Goal: Task Accomplishment & Management: Complete application form

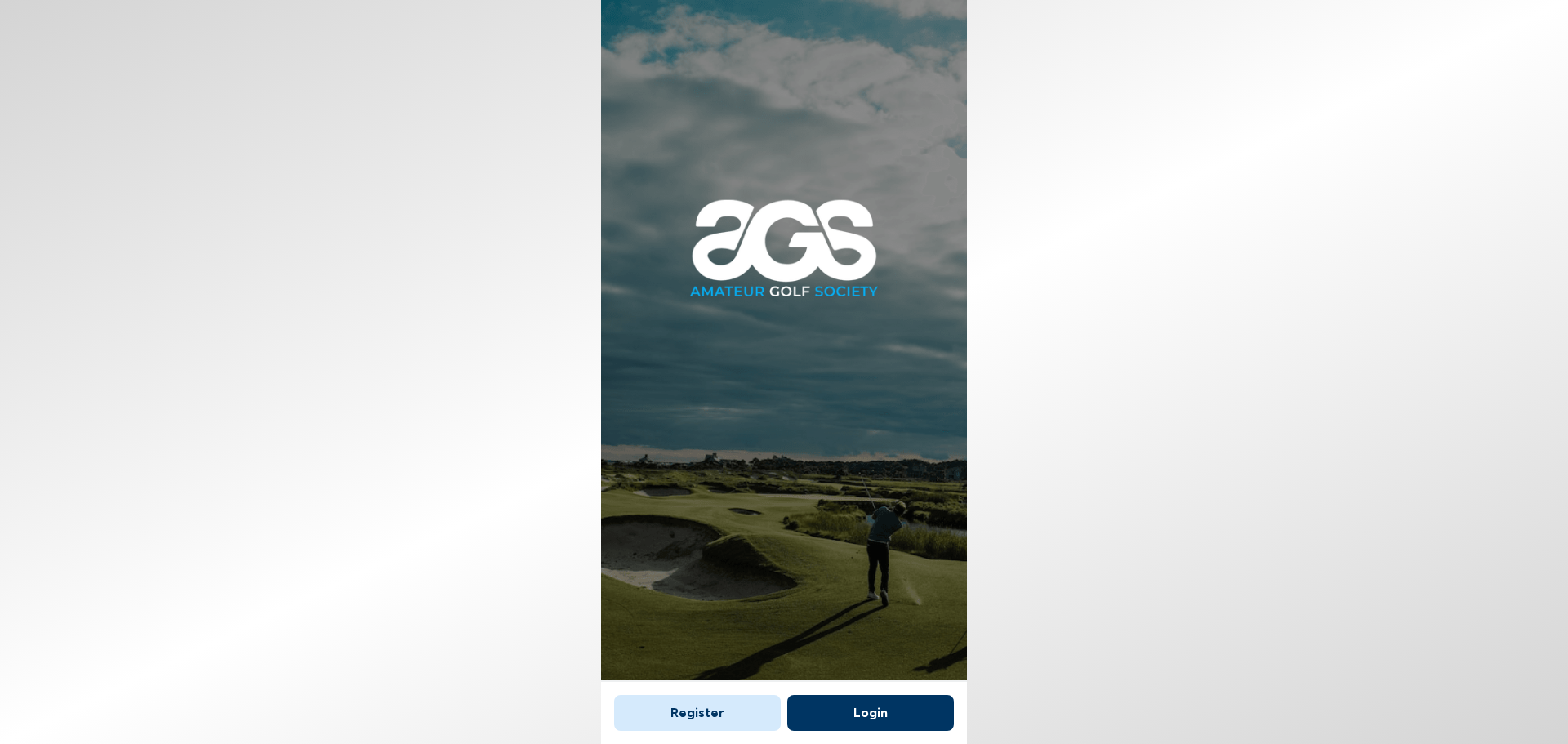
click at [869, 708] on button "Login" at bounding box center [870, 713] width 167 height 36
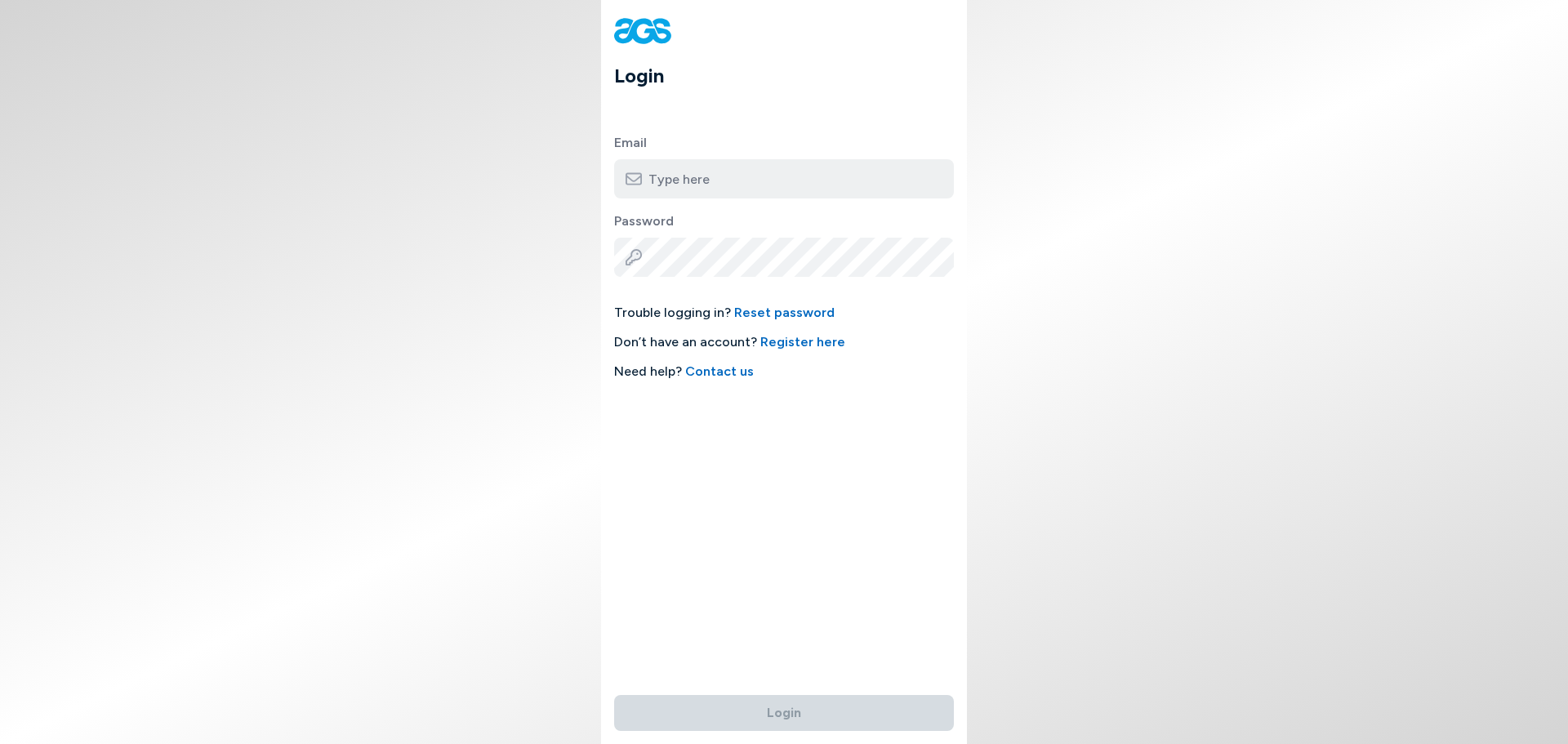
type input "[EMAIL_ADDRESS][DOMAIN_NAME]"
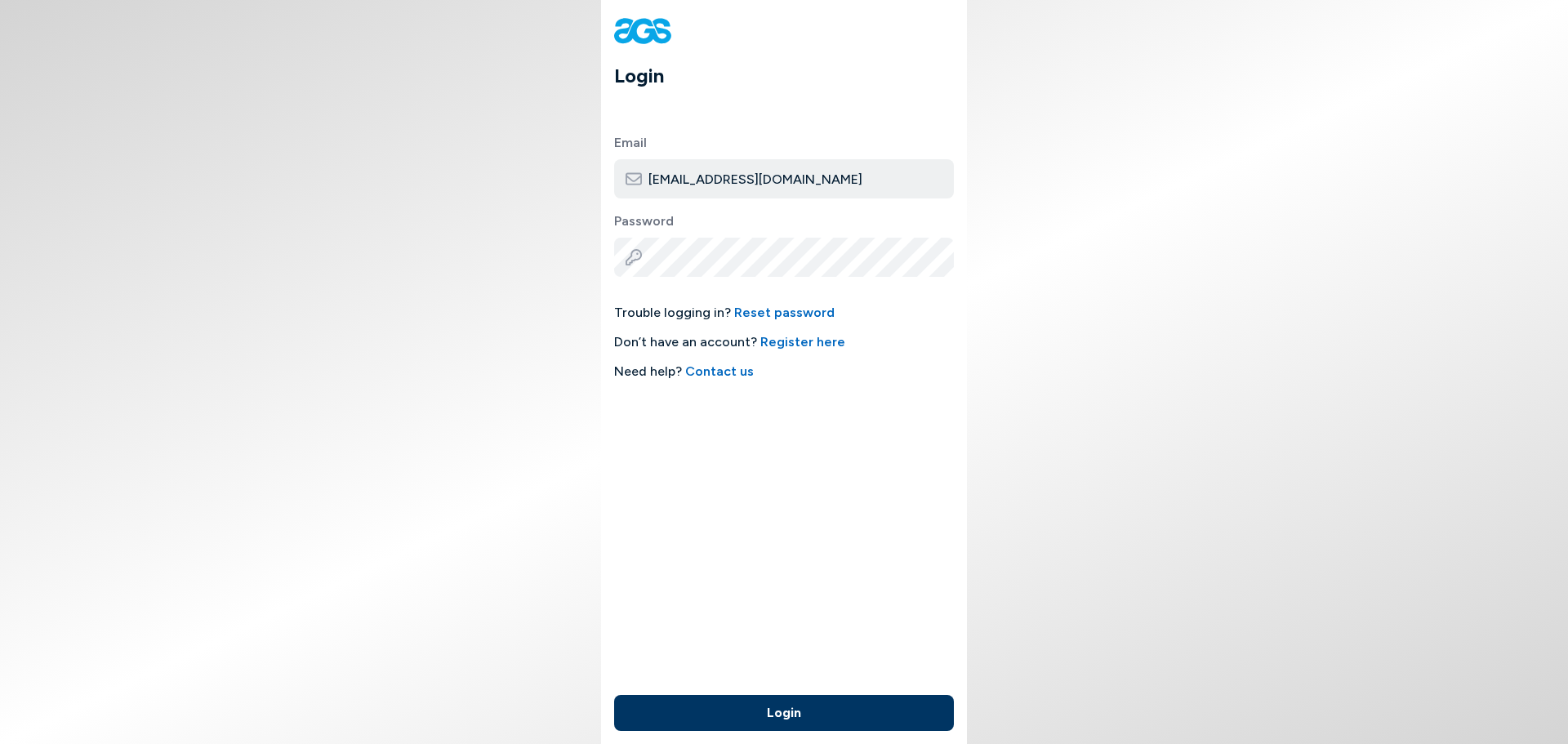
click at [760, 176] on input "[EMAIL_ADDRESS][DOMAIN_NAME]" at bounding box center [784, 179] width 340 height 39
click at [861, 362] on div "Trouble logging in? Reset password Don’t have an account? Register here Need he…" at bounding box center [784, 343] width 340 height 79
click at [835, 695] on button "Login" at bounding box center [784, 713] width 340 height 36
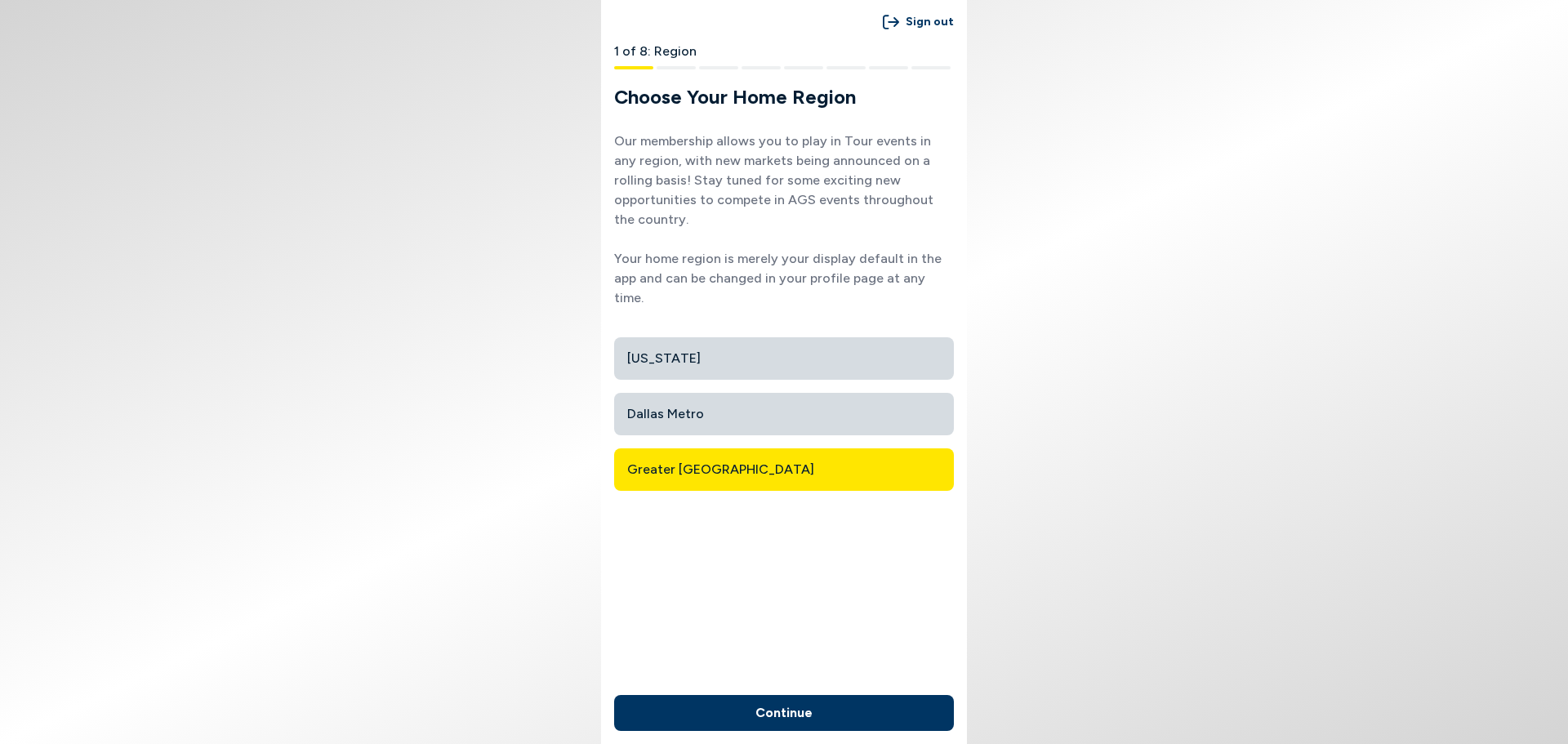
click at [727, 455] on span "Greater [GEOGRAPHIC_DATA]" at bounding box center [784, 470] width 313 height 29
click at [857, 718] on button "Continue" at bounding box center [784, 713] width 340 height 36
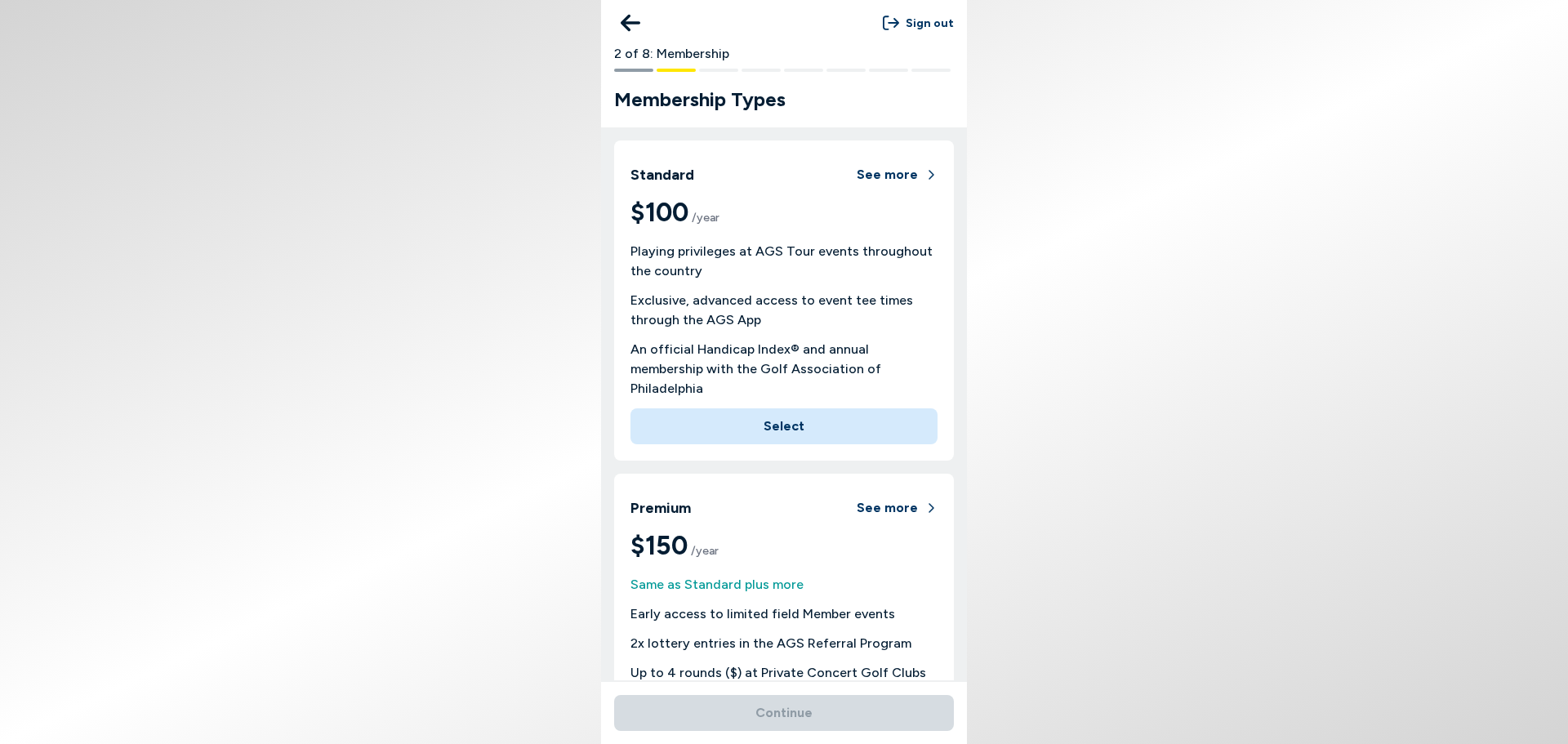
click at [778, 408] on button "Select" at bounding box center [784, 426] width 307 height 36
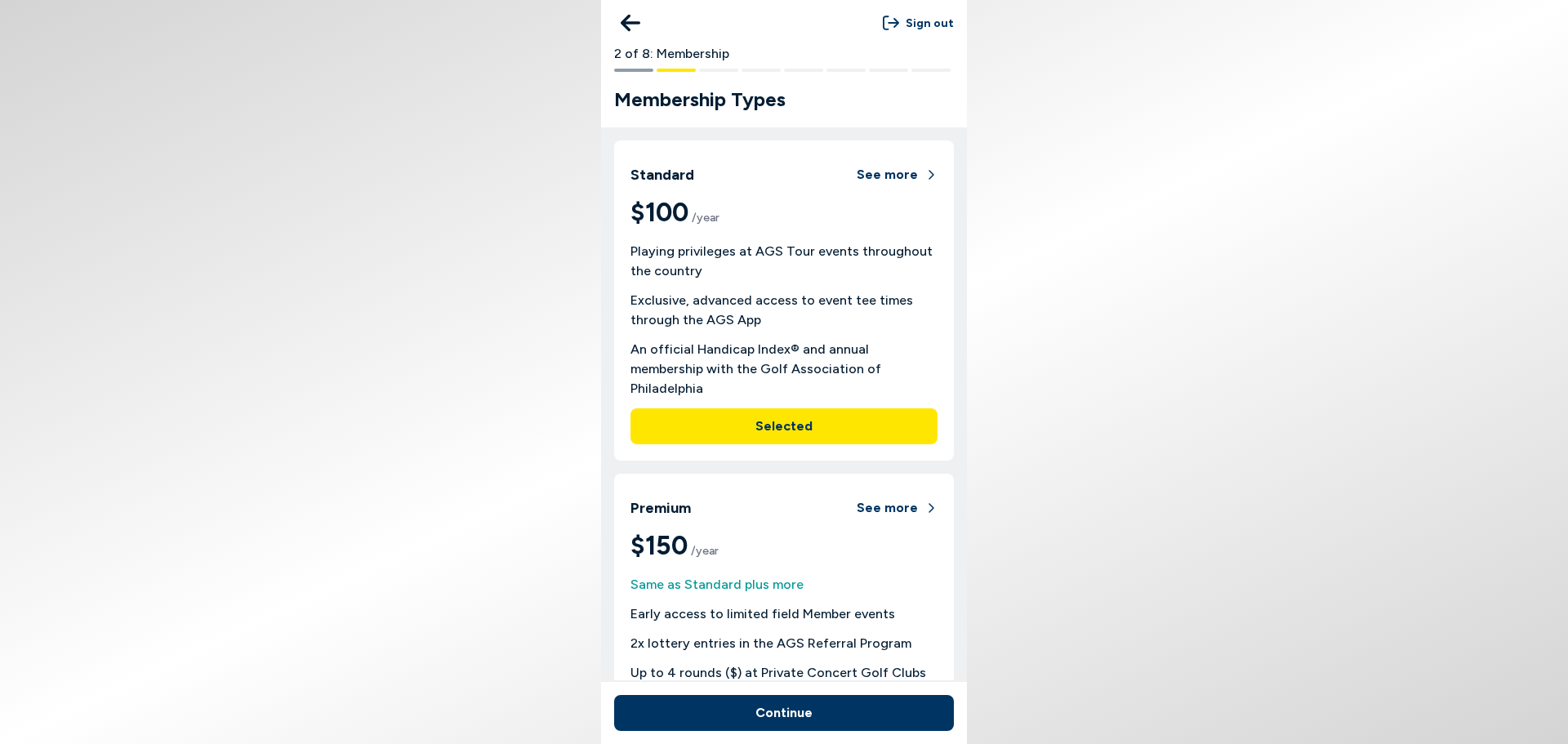
click at [863, 703] on button "Continue" at bounding box center [784, 713] width 340 height 36
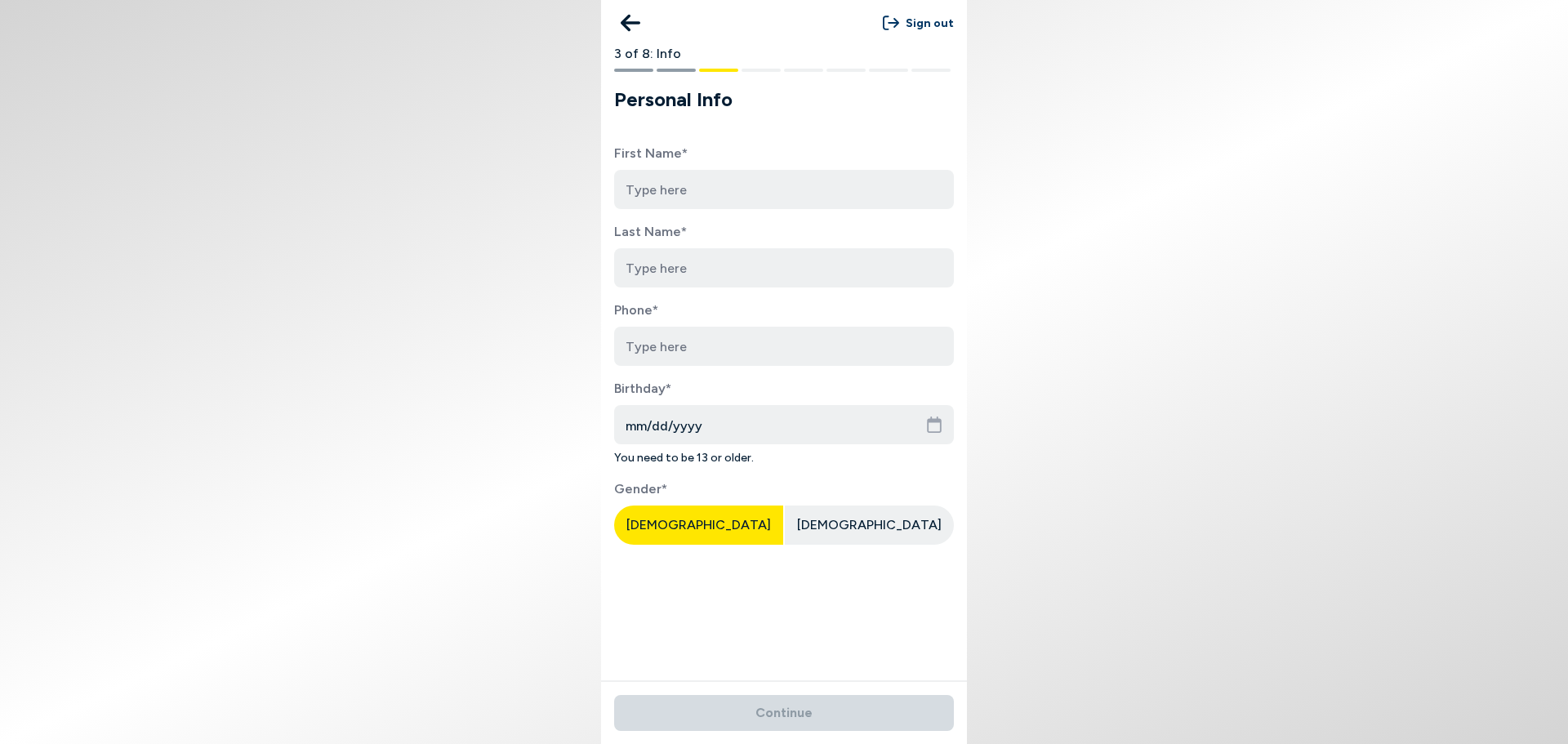
click at [799, 198] on input at bounding box center [784, 190] width 340 height 39
type input "[PERSON_NAME]"
type input "6103221546"
click at [724, 456] on span "You need to be 13 or older." at bounding box center [784, 458] width 340 height 17
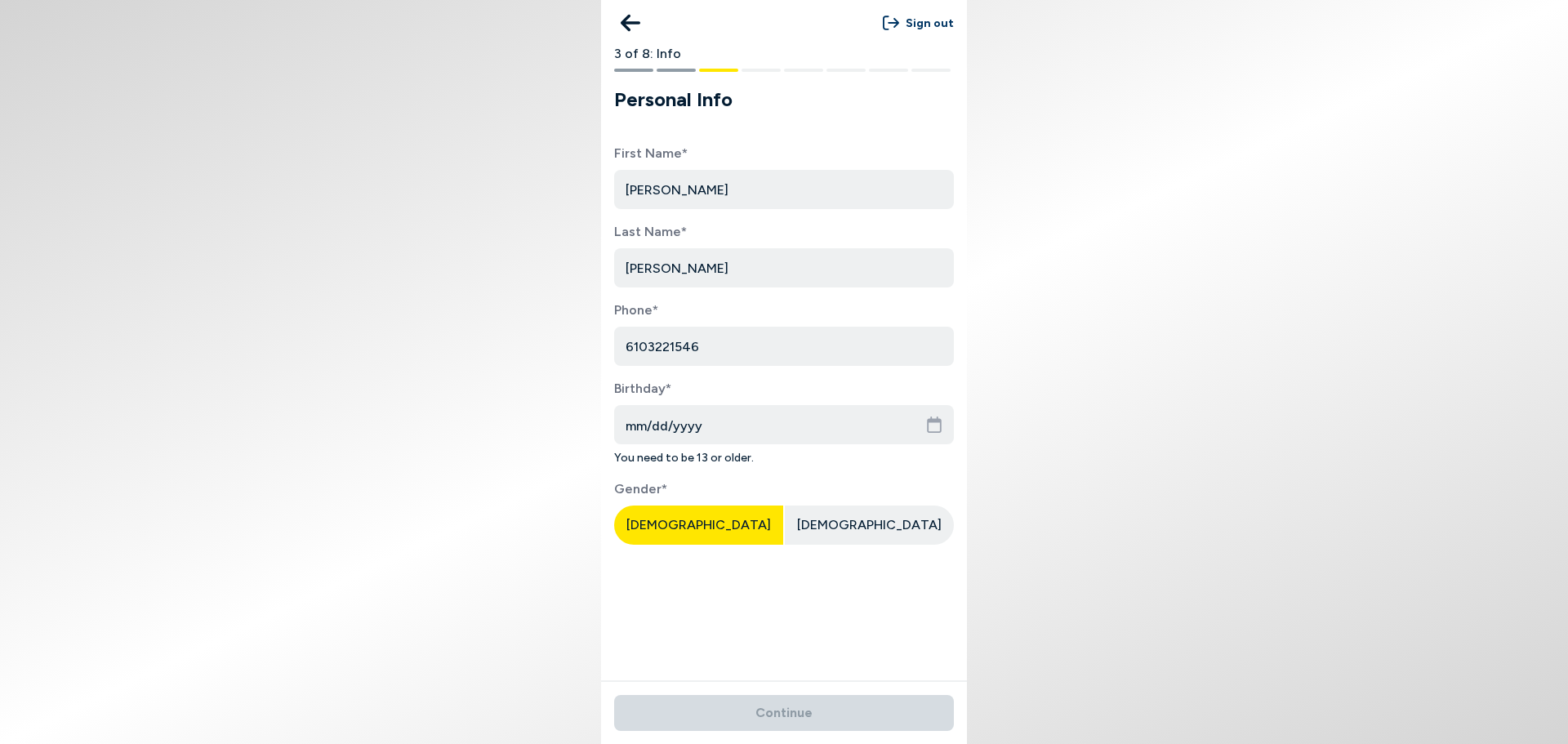
click at [749, 421] on input "mm/dd/yyyy" at bounding box center [784, 425] width 340 height 39
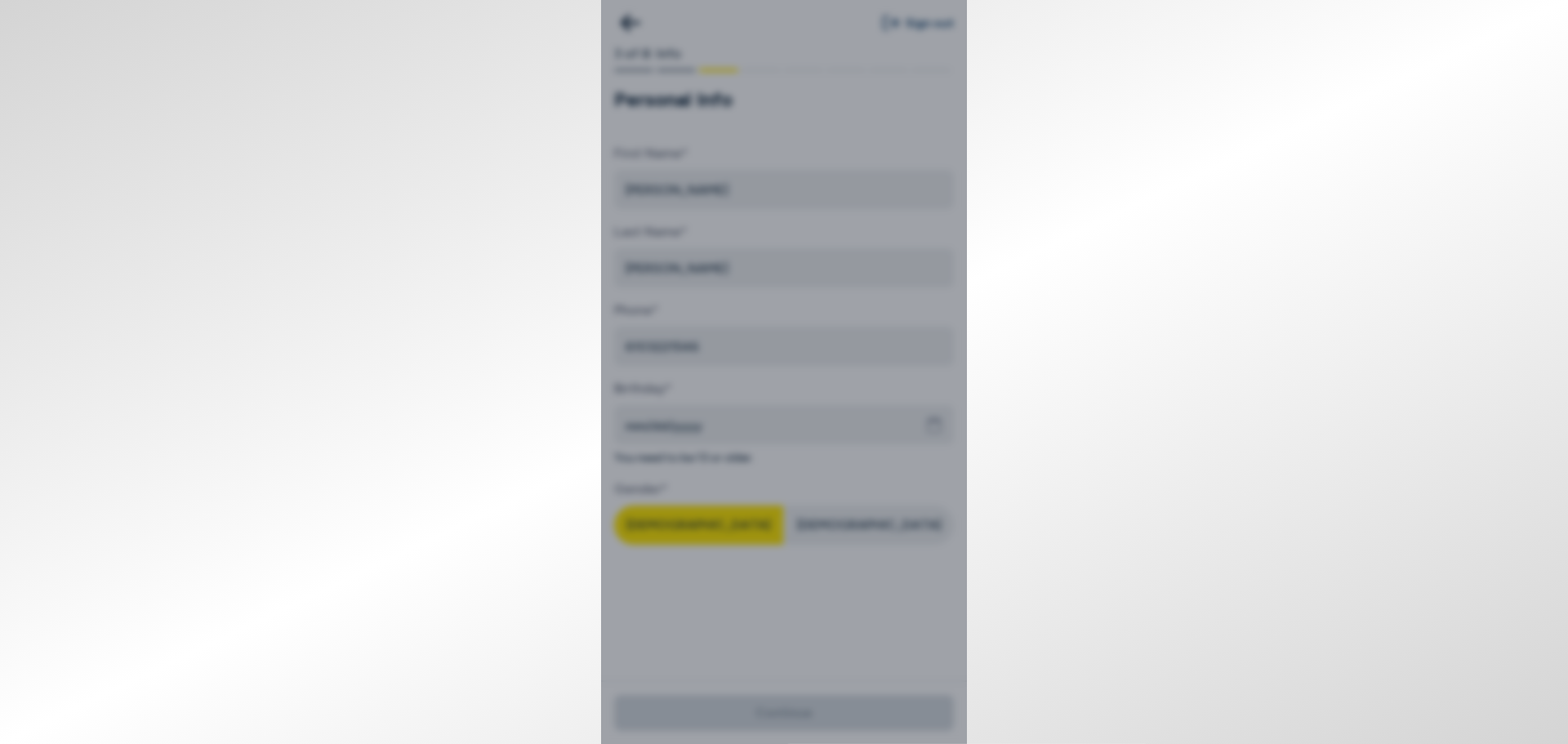
click at [766, 417] on button "2012" at bounding box center [699, 420] width 155 height 39
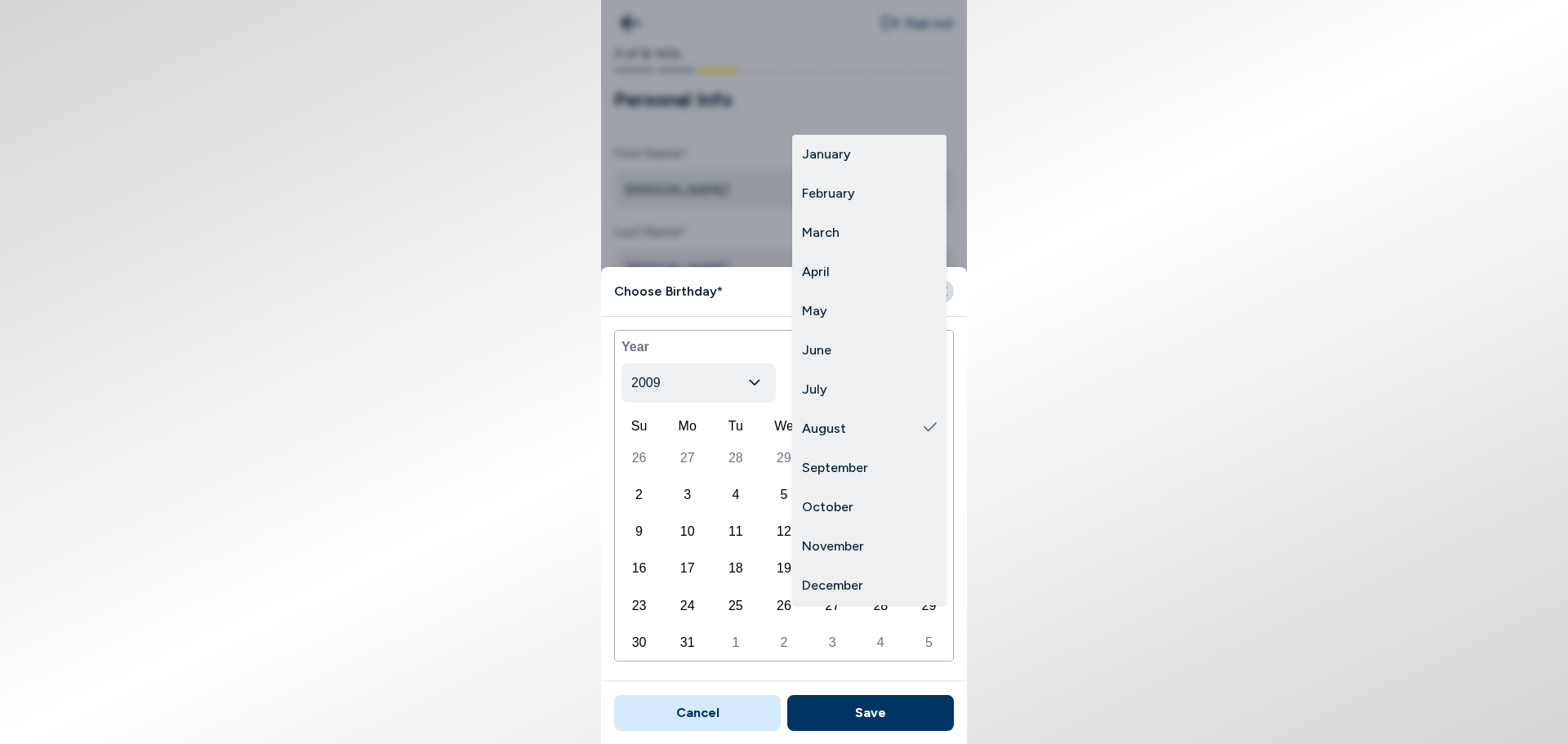
click at [844, 373] on body "Sign out 3 of 8: Info Personal Info First Name* [PERSON_NAME] Last Name* [PERSO…" at bounding box center [784, 372] width 1568 height 744
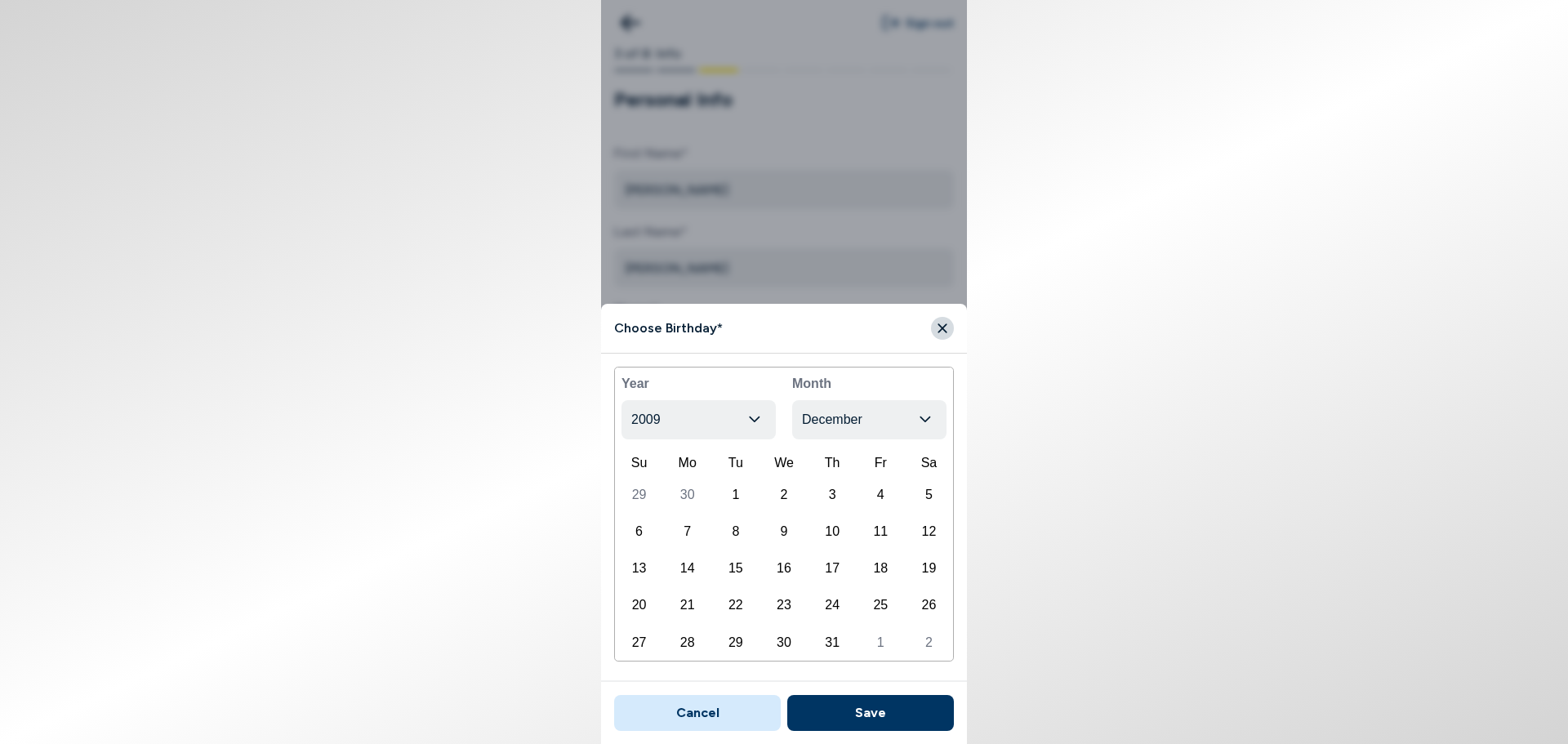
click at [868, 700] on button "Save" at bounding box center [870, 713] width 167 height 36
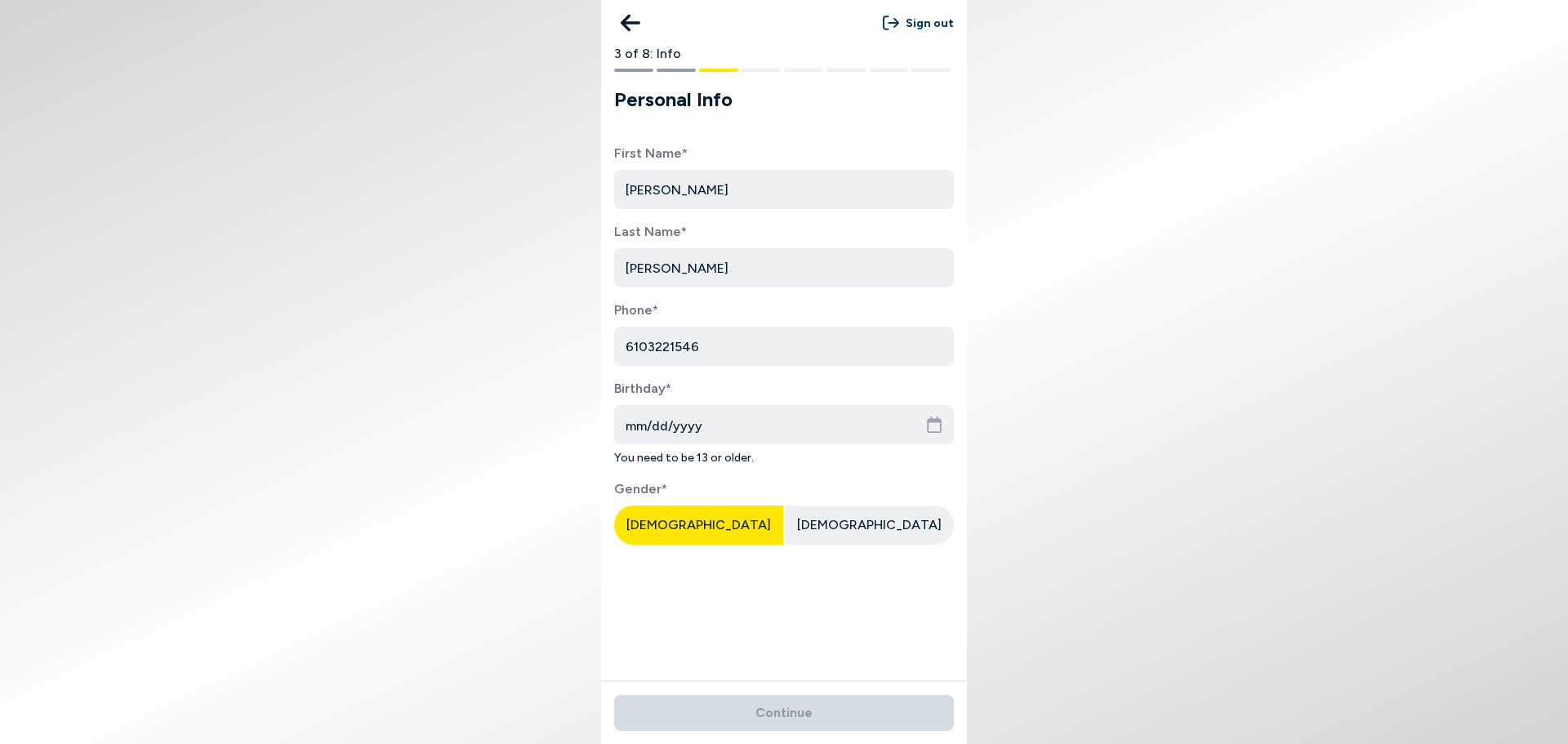
click at [760, 421] on input "mm/dd/yyyy" at bounding box center [784, 425] width 340 height 39
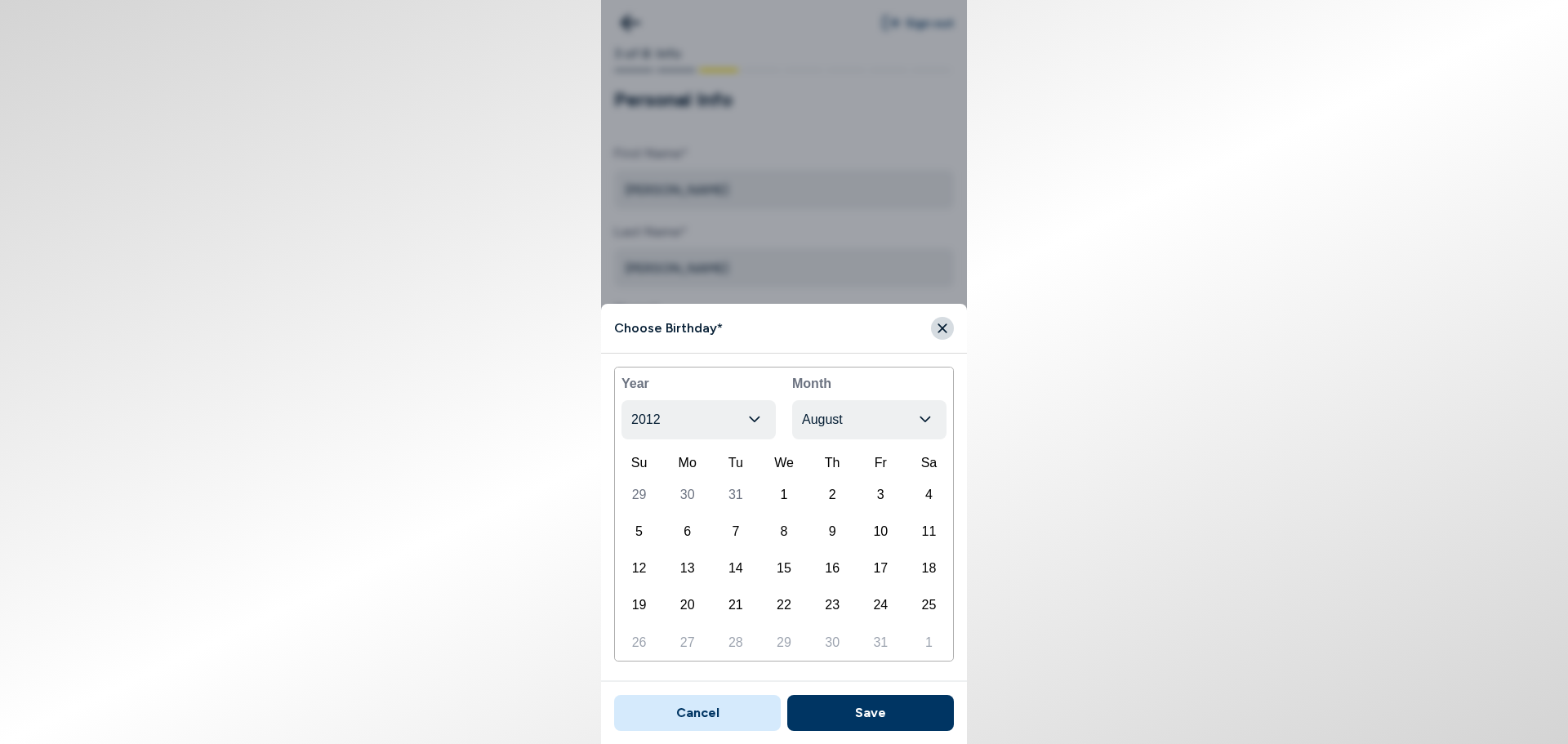
click at [687, 411] on button "2012" at bounding box center [699, 420] width 155 height 39
click at [848, 419] on body "Sign out 3 of 8: Info Personal Info First Name* [PERSON_NAME] Last Name* [PERSO…" at bounding box center [784, 372] width 1568 height 744
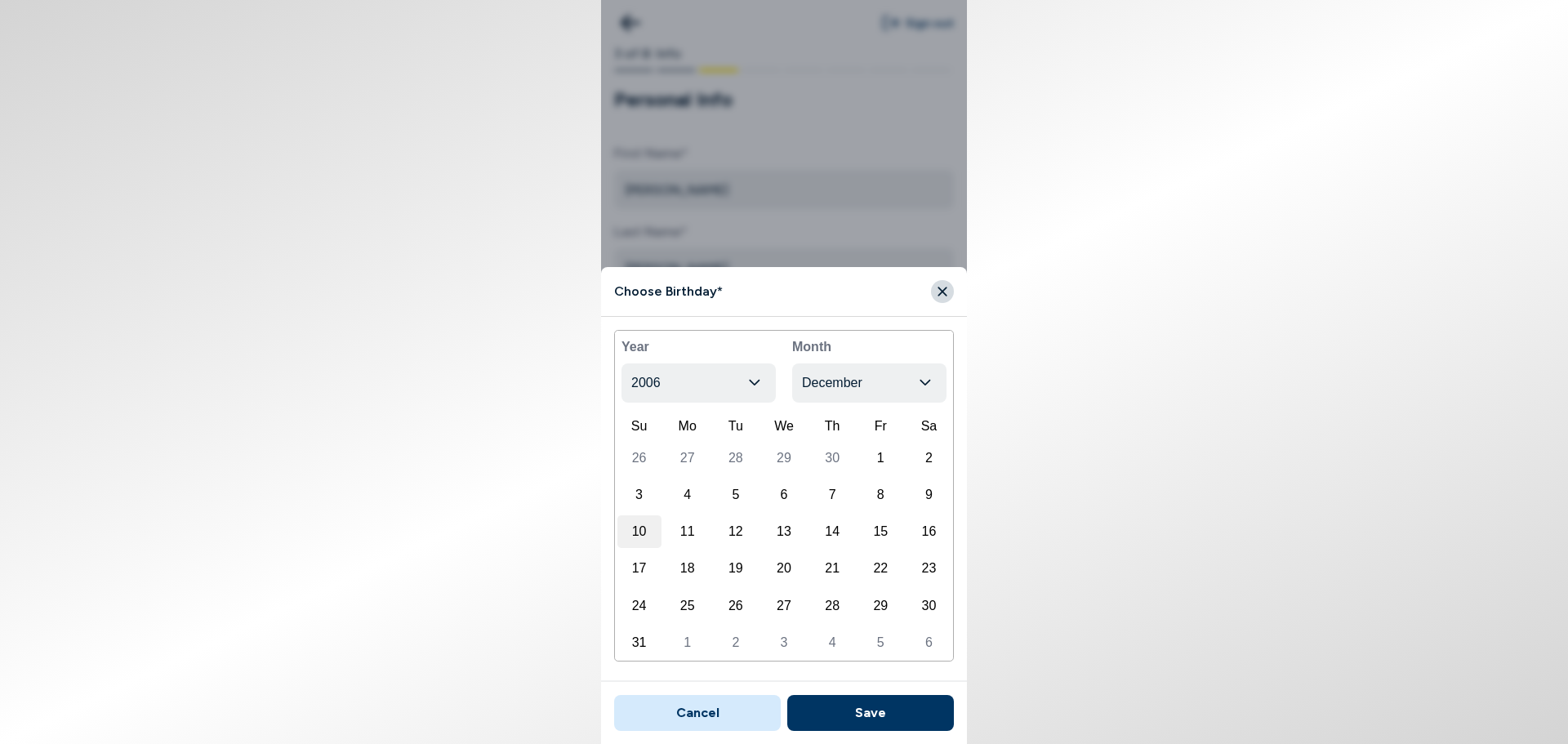
click at [651, 531] on div "10" at bounding box center [640, 531] width 44 height 32
click at [876, 712] on button "Save" at bounding box center [870, 713] width 167 height 36
type input "[DATE]"
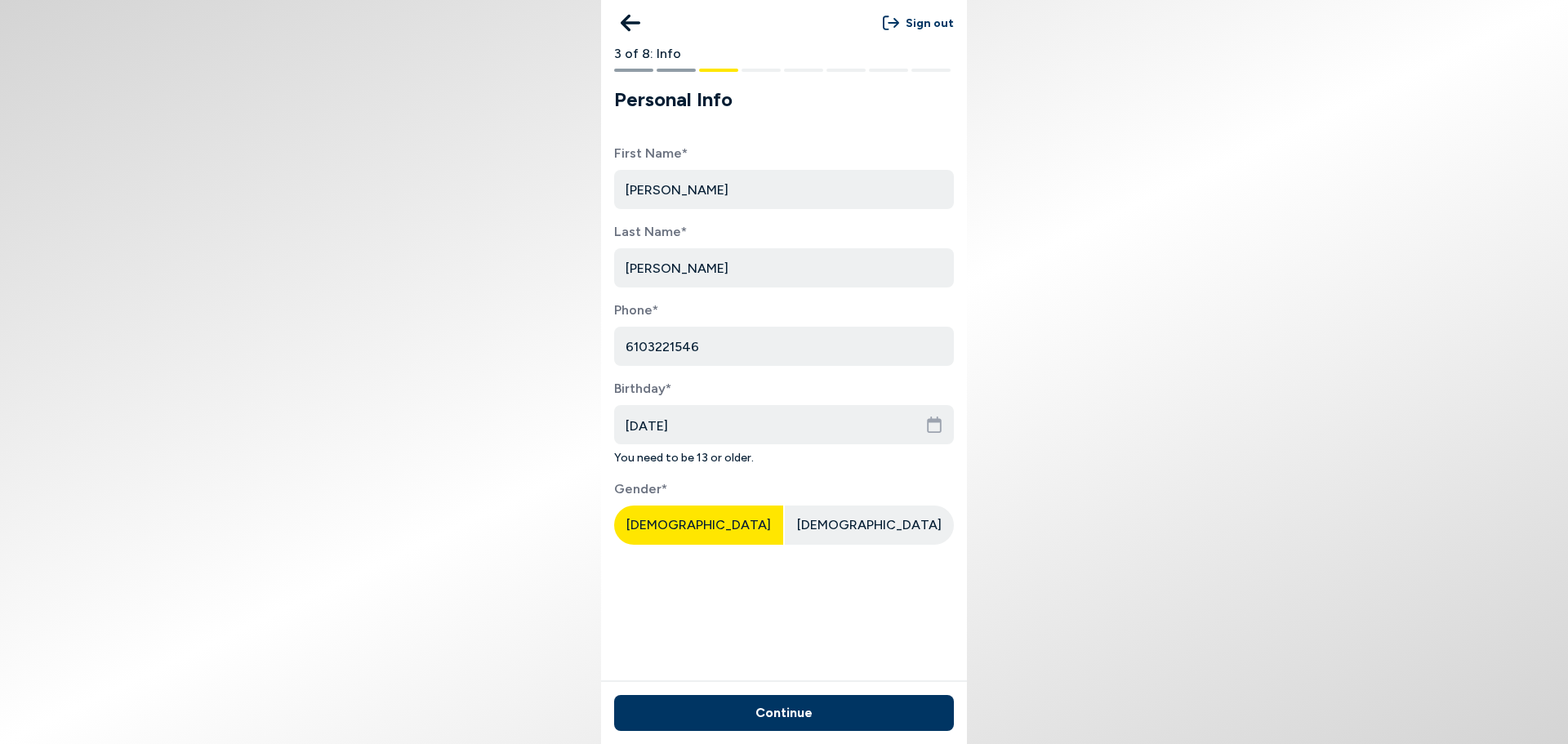
click at [876, 708] on button "Continue" at bounding box center [784, 713] width 340 height 36
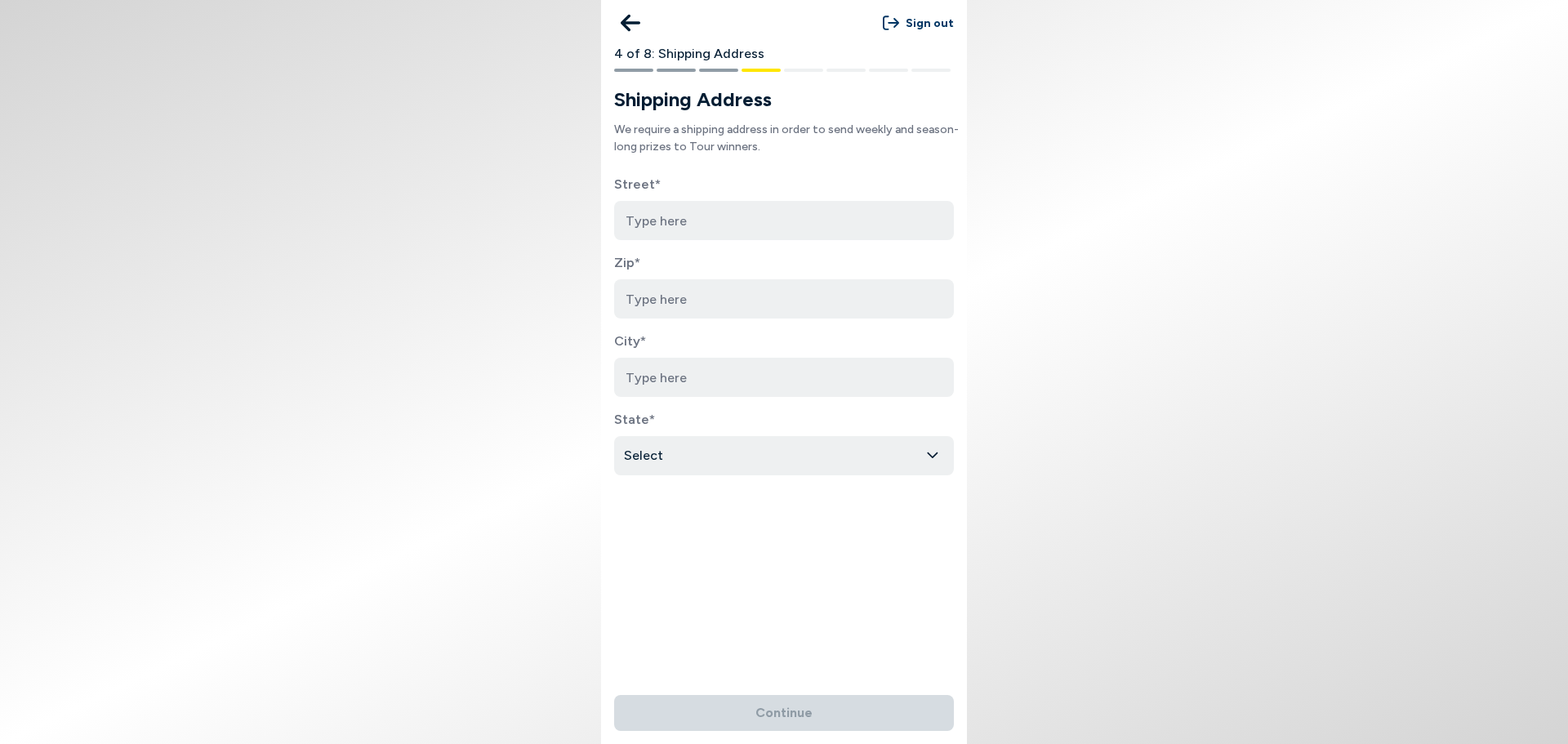
click at [637, 21] on icon at bounding box center [630, 23] width 20 height 32
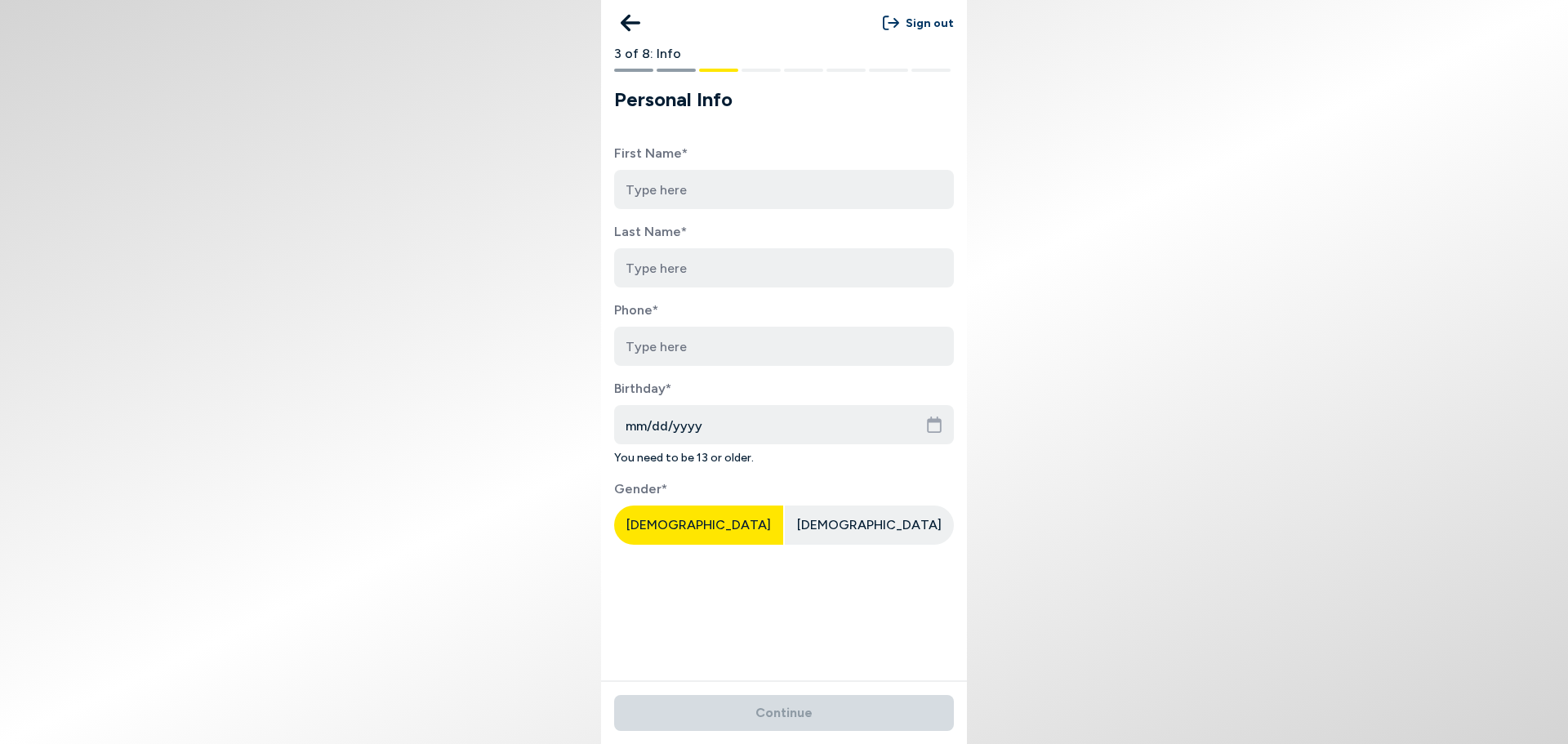
type input "[PERSON_NAME]"
type input "6103221546"
click at [695, 200] on input "[PERSON_NAME]" at bounding box center [784, 190] width 340 height 39
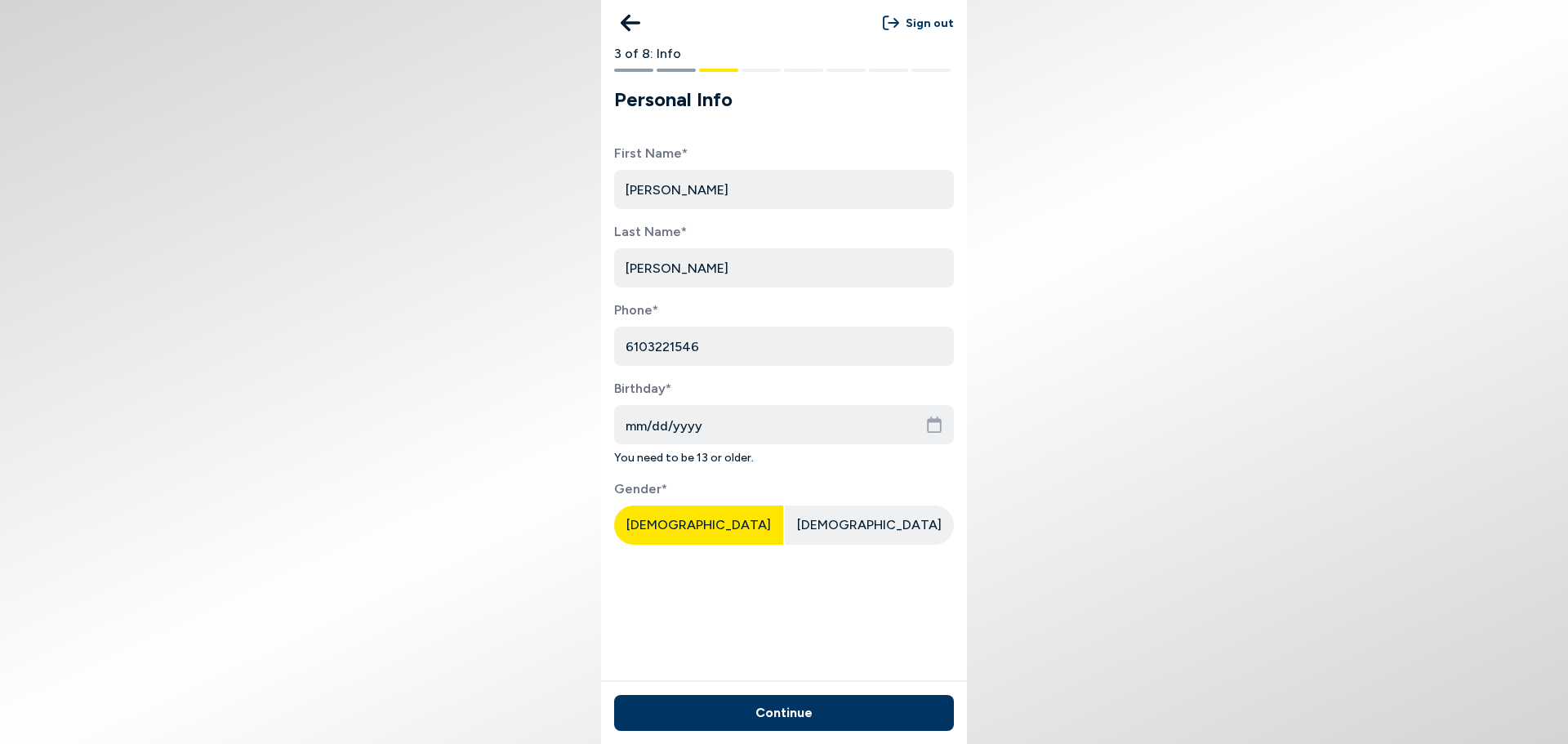
type input "[PERSON_NAME]"
click at [690, 425] on input "mm/dd/yyyy" at bounding box center [784, 425] width 340 height 39
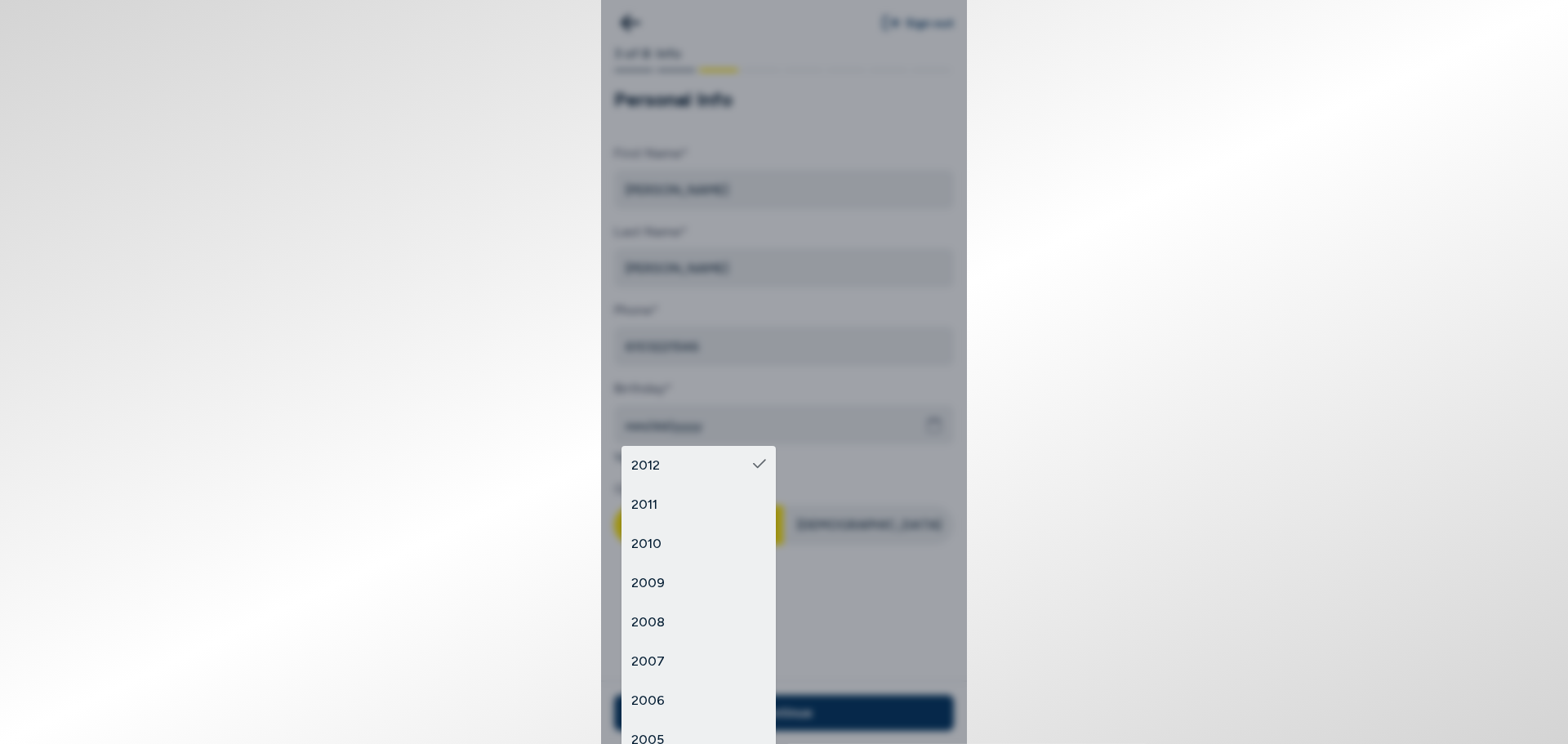
click at [744, 424] on button "2012" at bounding box center [699, 420] width 155 height 39
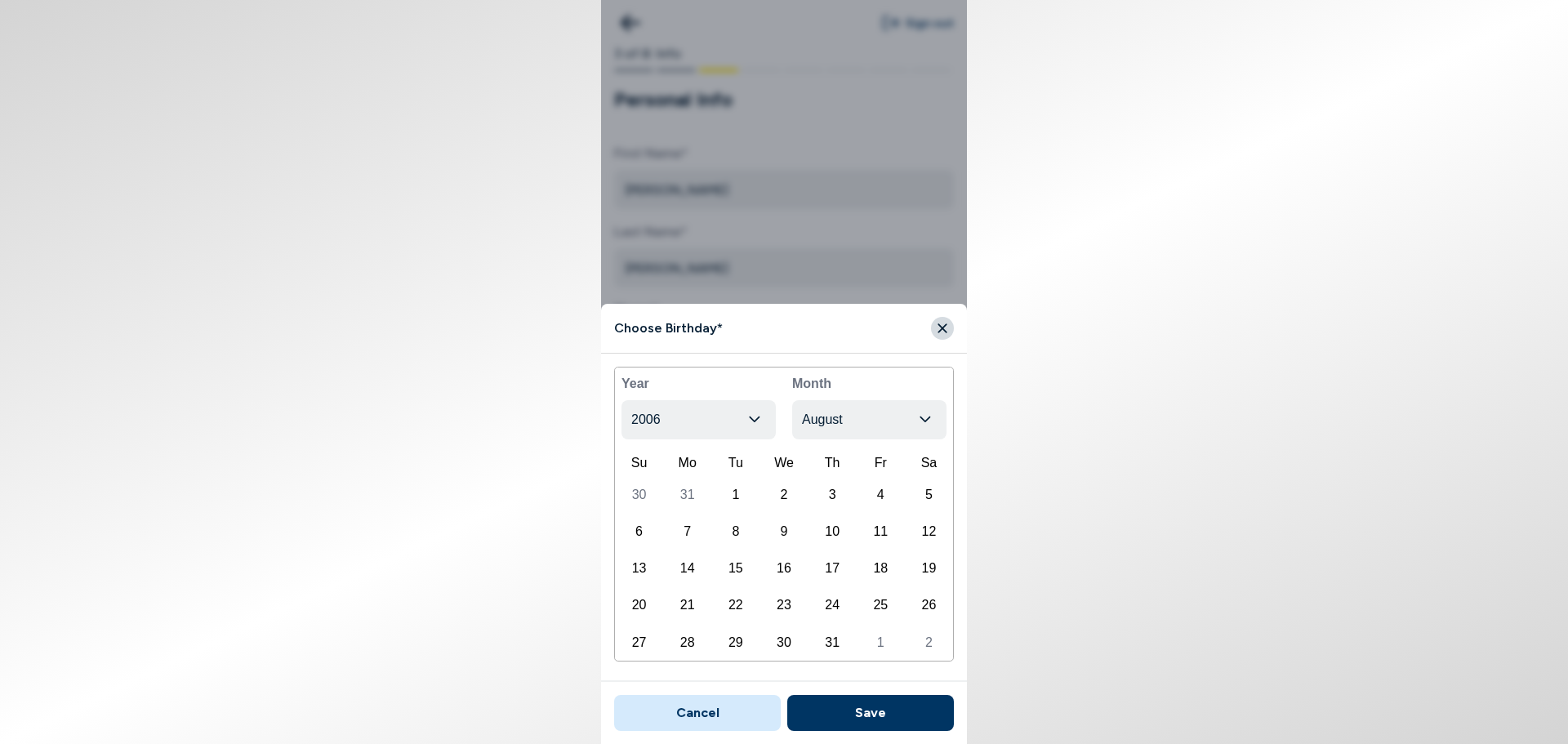
click at [831, 422] on body "**********" at bounding box center [784, 372] width 1568 height 744
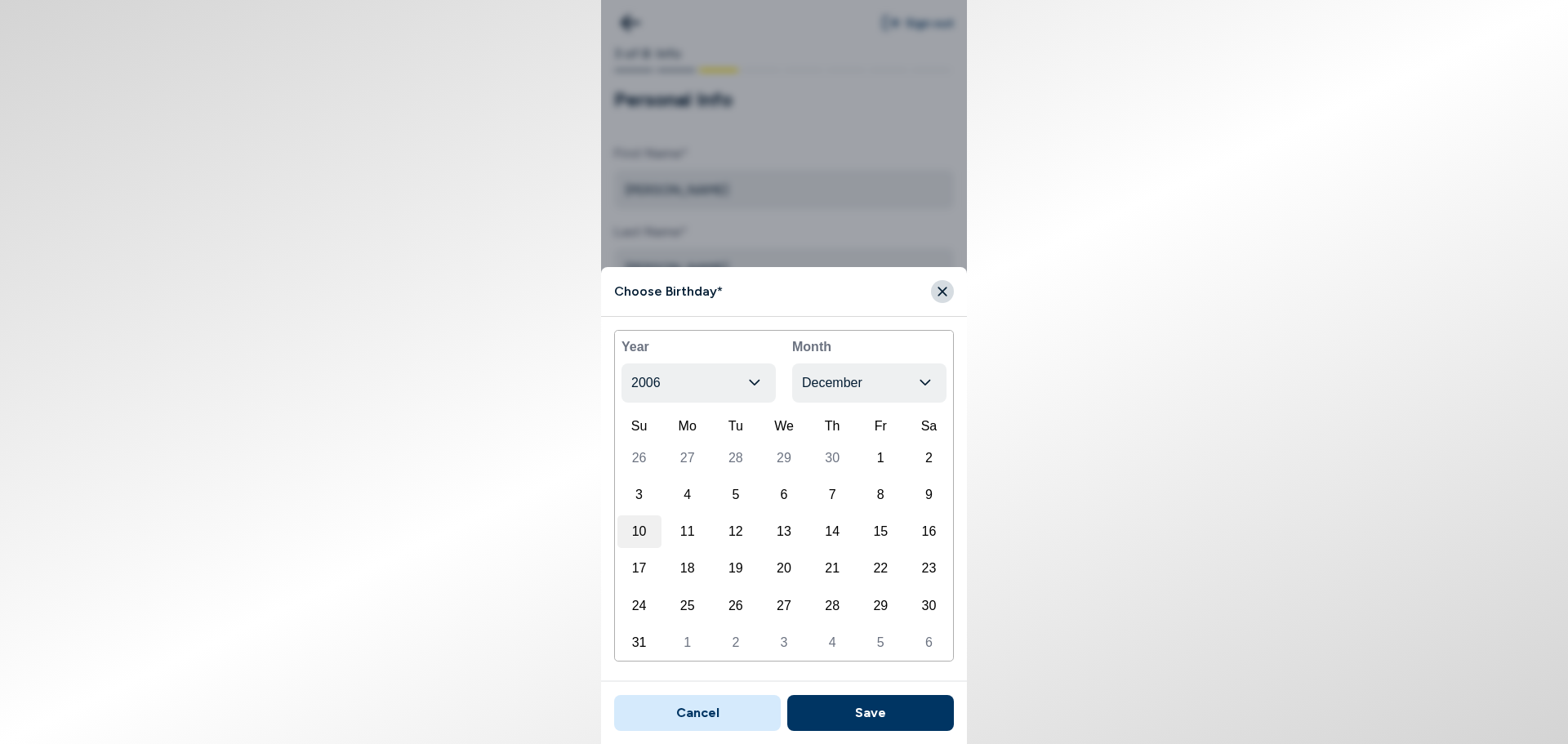
click at [633, 525] on div "10" at bounding box center [640, 531] width 44 height 32
click at [871, 710] on button "Save" at bounding box center [870, 713] width 167 height 36
type input "[DATE]"
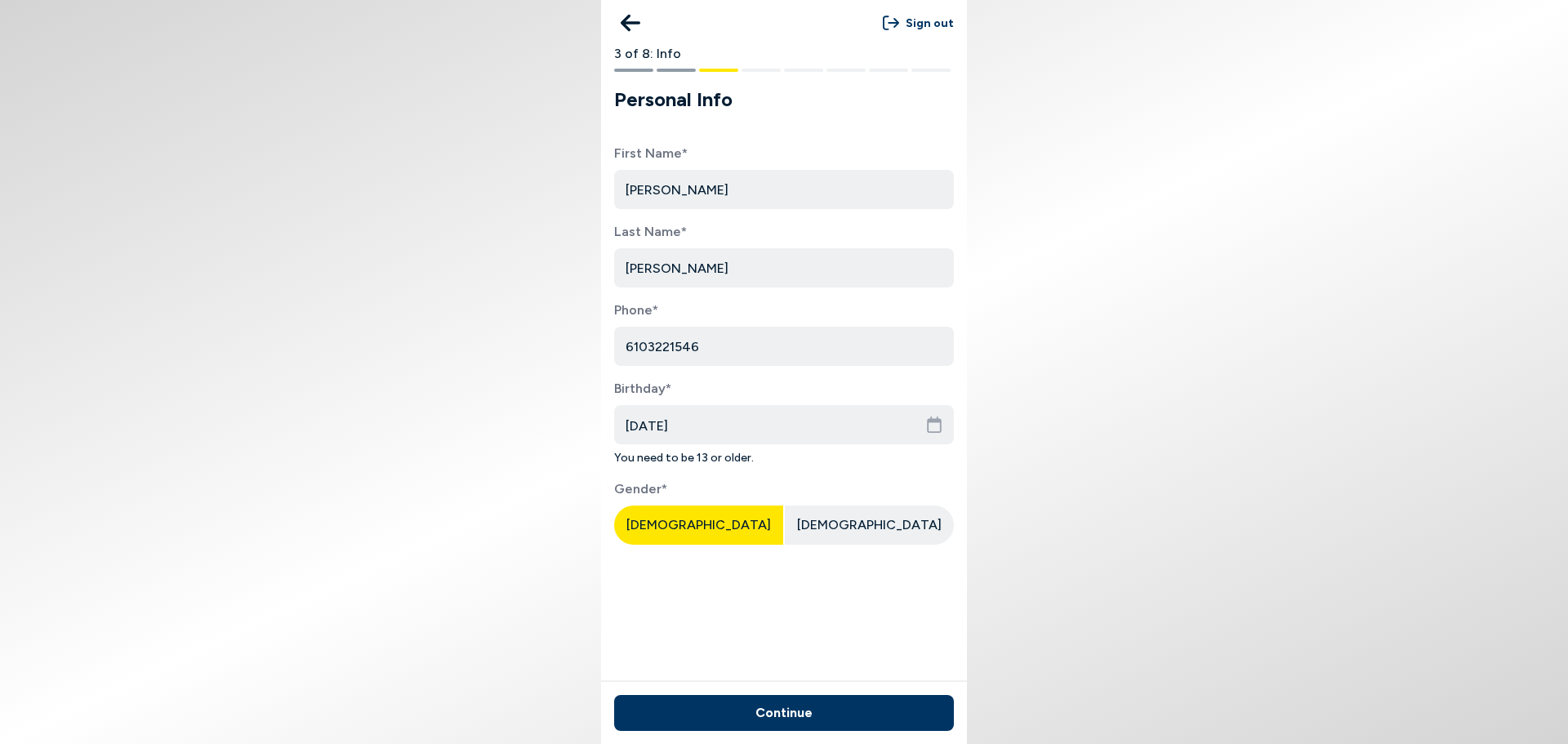
click at [871, 709] on button "Continue" at bounding box center [784, 713] width 340 height 36
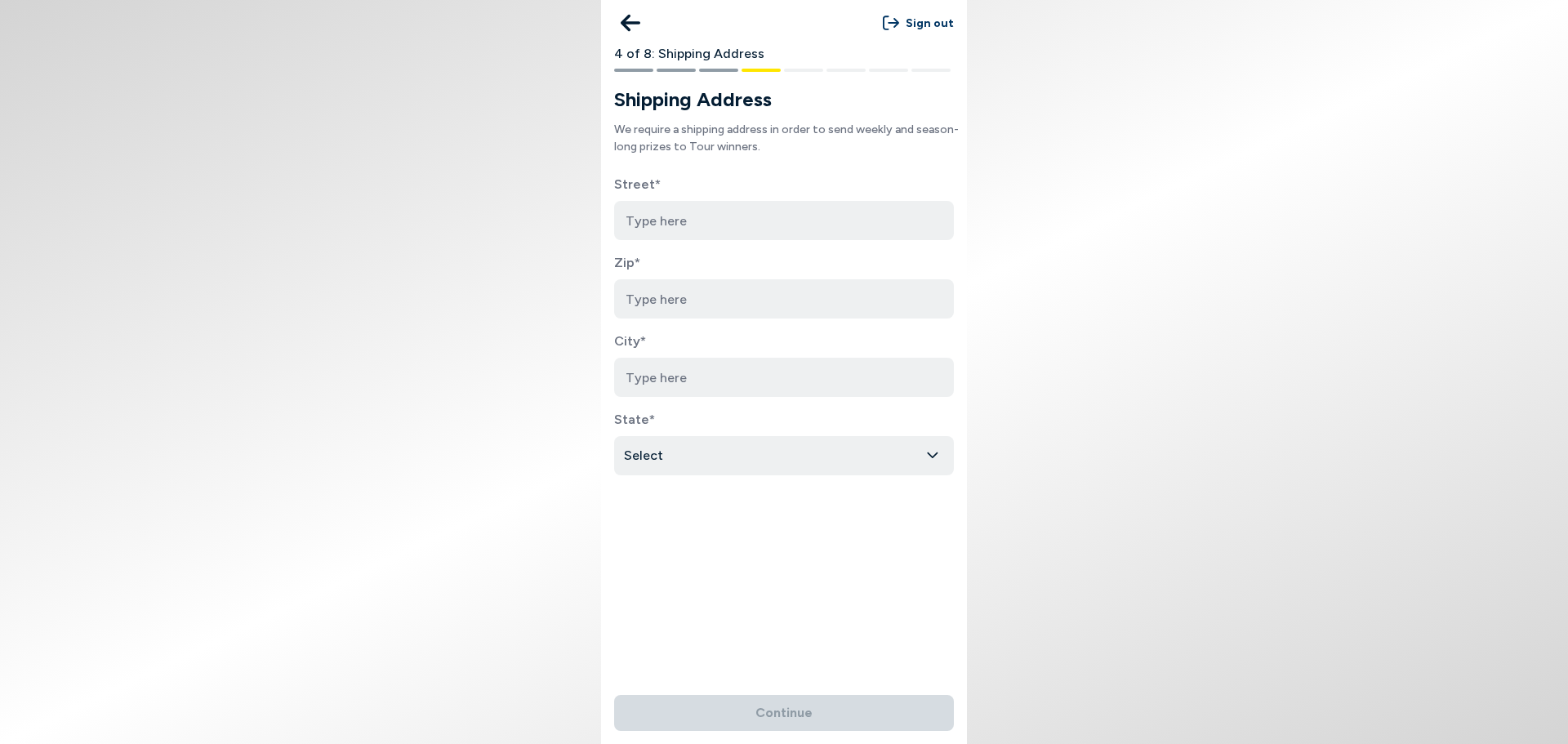
click at [739, 217] on input at bounding box center [784, 220] width 340 height 39
type input "[STREET_ADDRESS]"
type input "19406"
type input "King of Prussia"
select select "[US_STATE]"
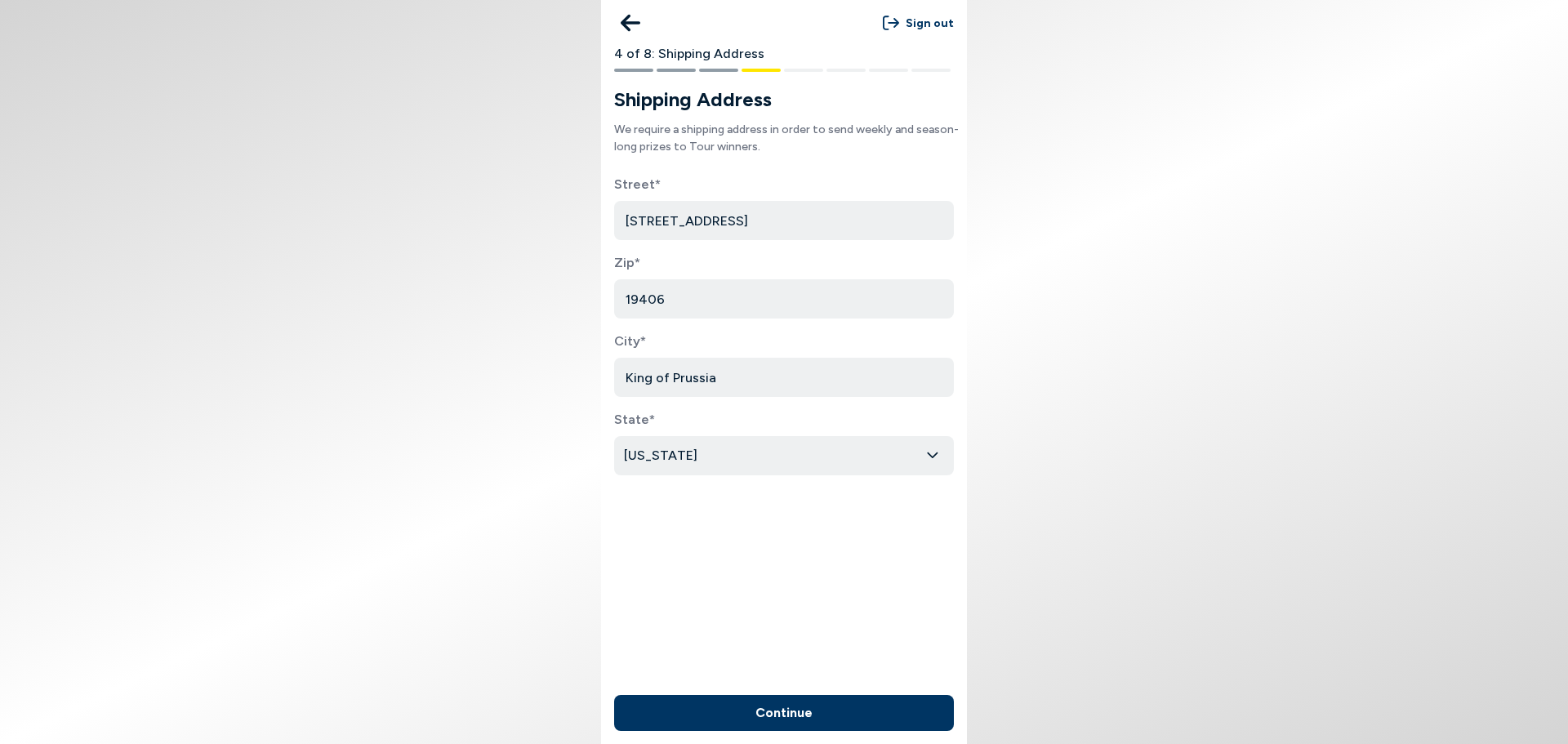
click at [876, 712] on button "Continue" at bounding box center [784, 713] width 340 height 36
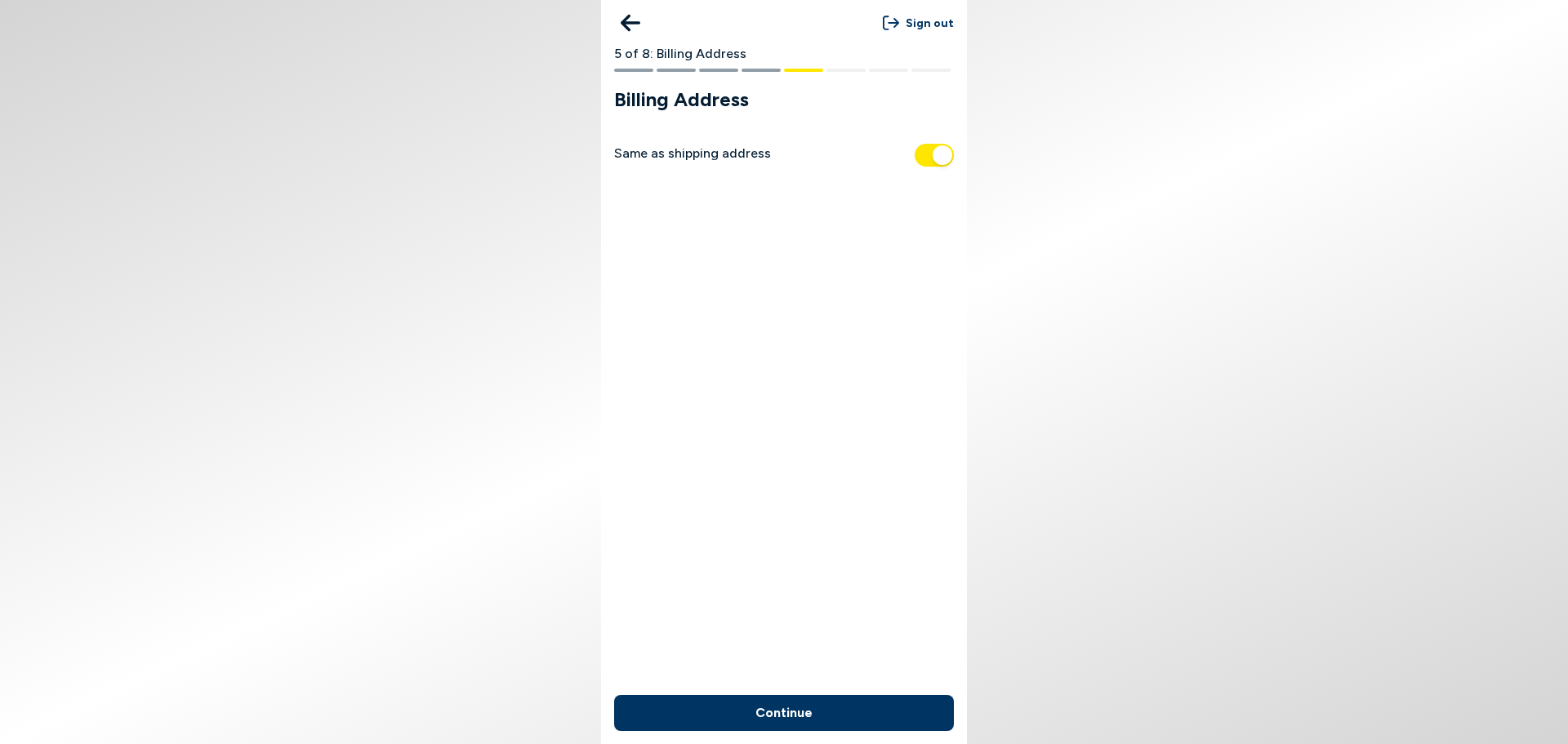
click at [869, 693] on div "Continue" at bounding box center [784, 713] width 366 height 62
click at [869, 716] on button "Continue" at bounding box center [784, 713] width 340 height 36
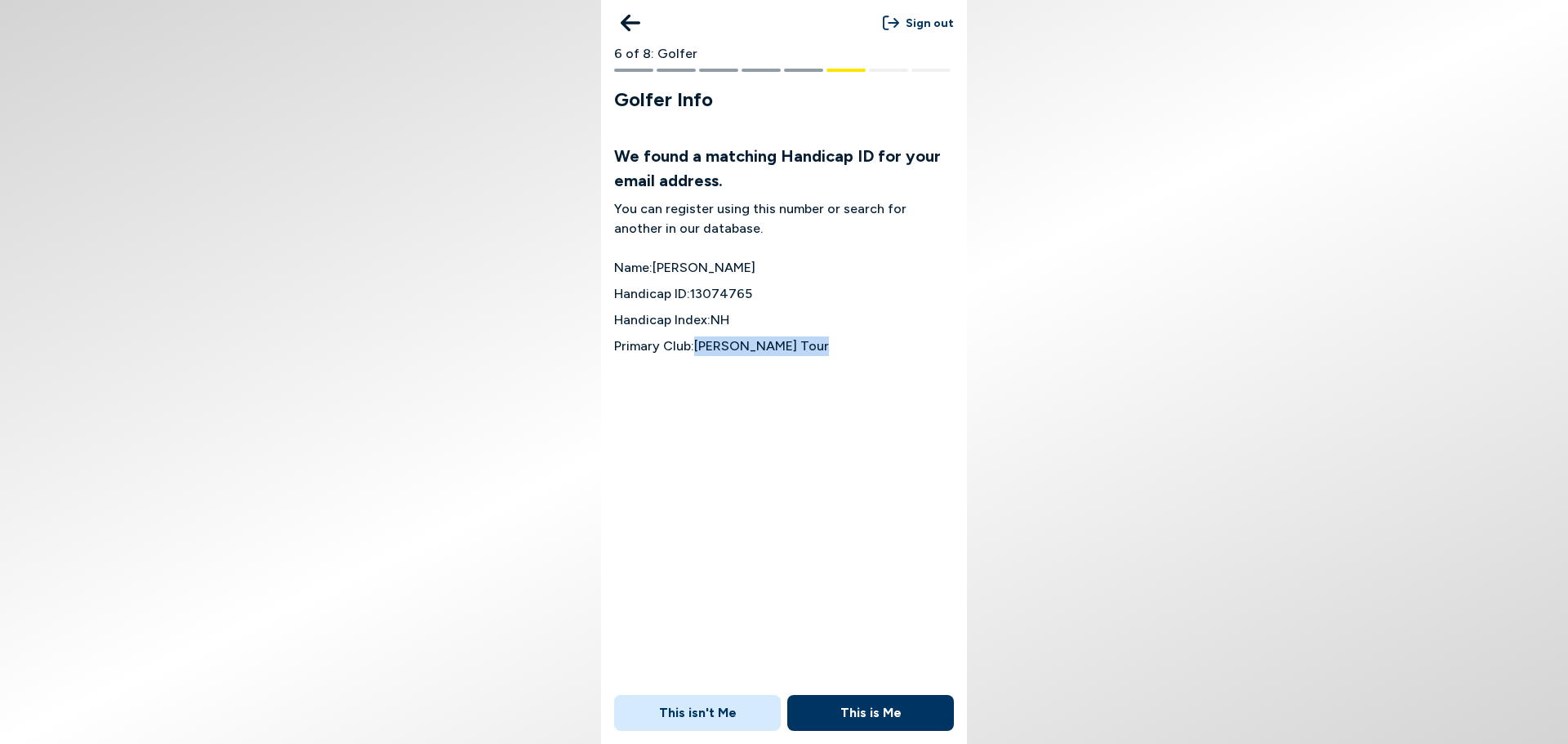
drag, startPoint x: 797, startPoint y: 347, endPoint x: 699, endPoint y: 353, distance: 98.2
click at [699, 353] on li "Primary Club: [PERSON_NAME] Tour" at bounding box center [784, 346] width 340 height 20
copy li "[PERSON_NAME] Tour"
click at [891, 703] on button "This is Me" at bounding box center [870, 713] width 167 height 36
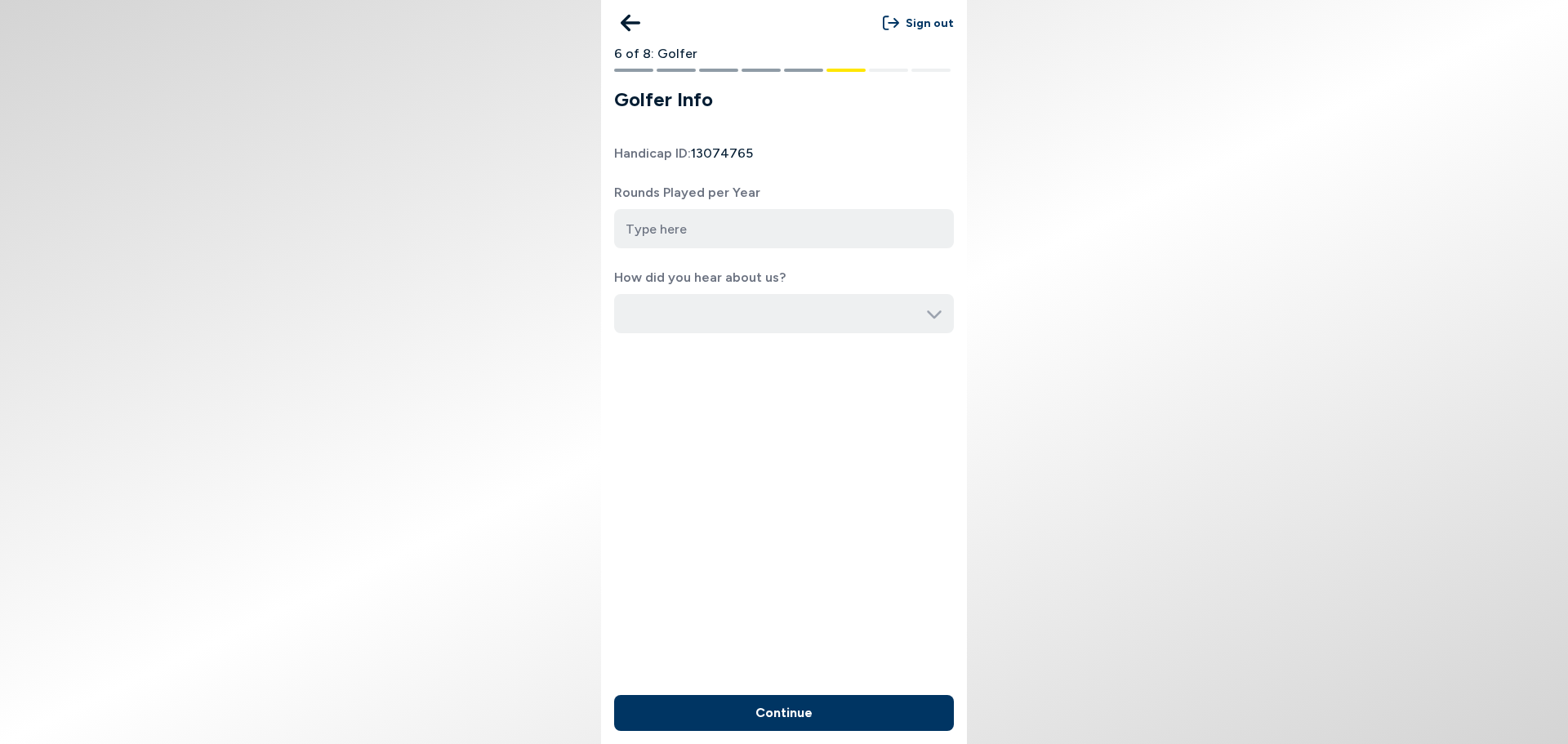
click at [754, 223] on input "number" at bounding box center [784, 229] width 340 height 39
type input "60"
click at [812, 330] on input "button" at bounding box center [784, 313] width 340 height 39
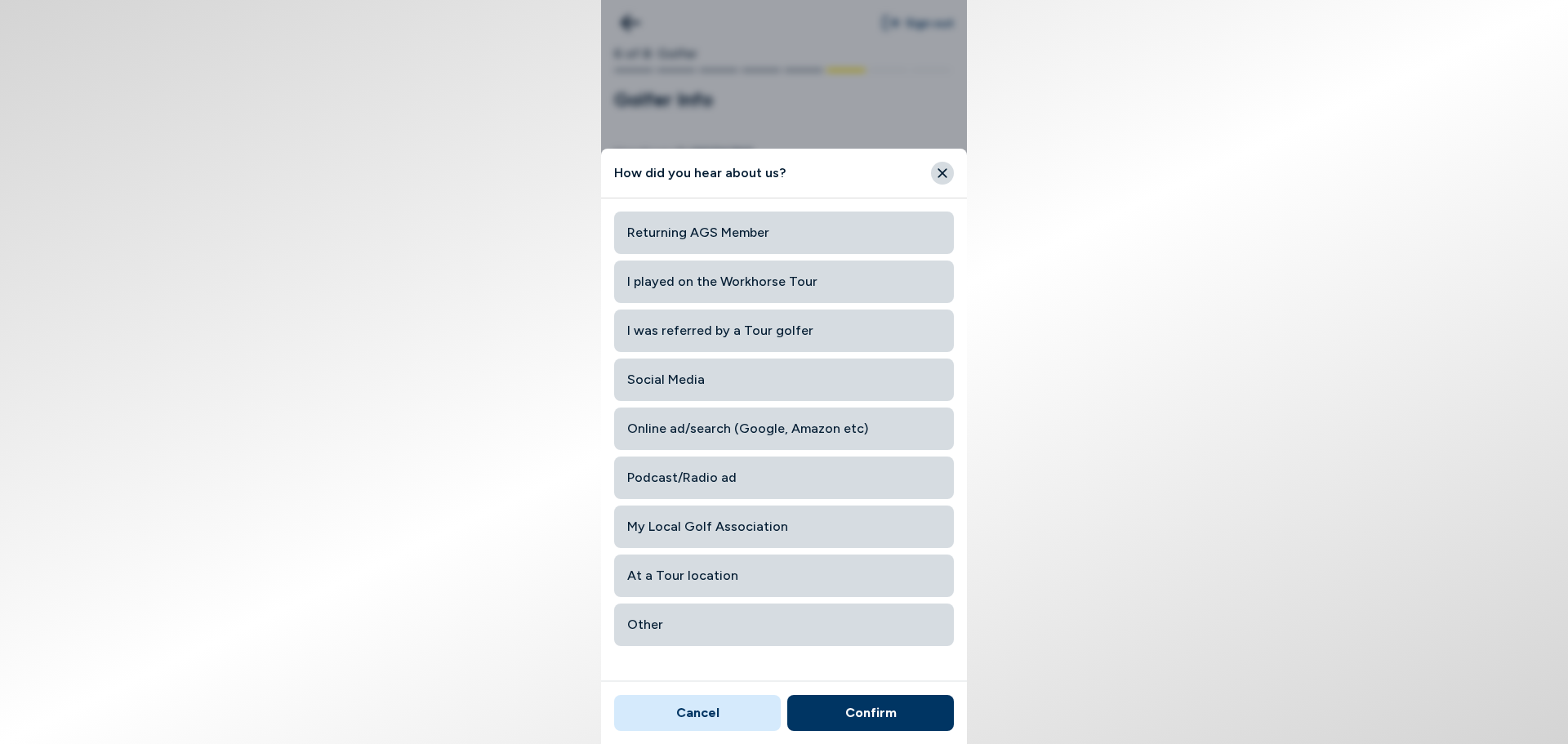
click at [718, 380] on span "Social Media" at bounding box center [784, 380] width 313 height 29
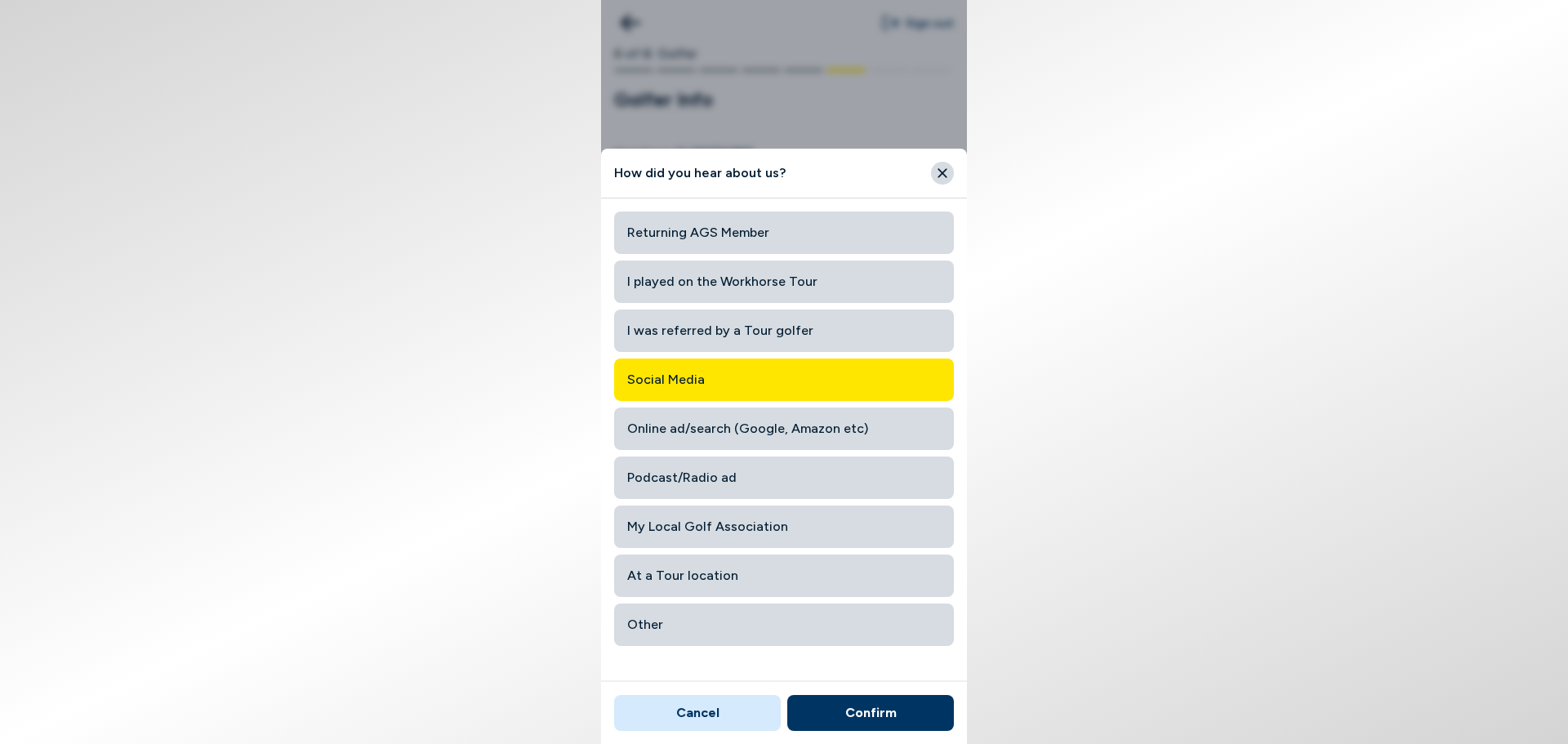
click at [885, 726] on button "Confirm" at bounding box center [870, 713] width 167 height 36
type input "Social Media"
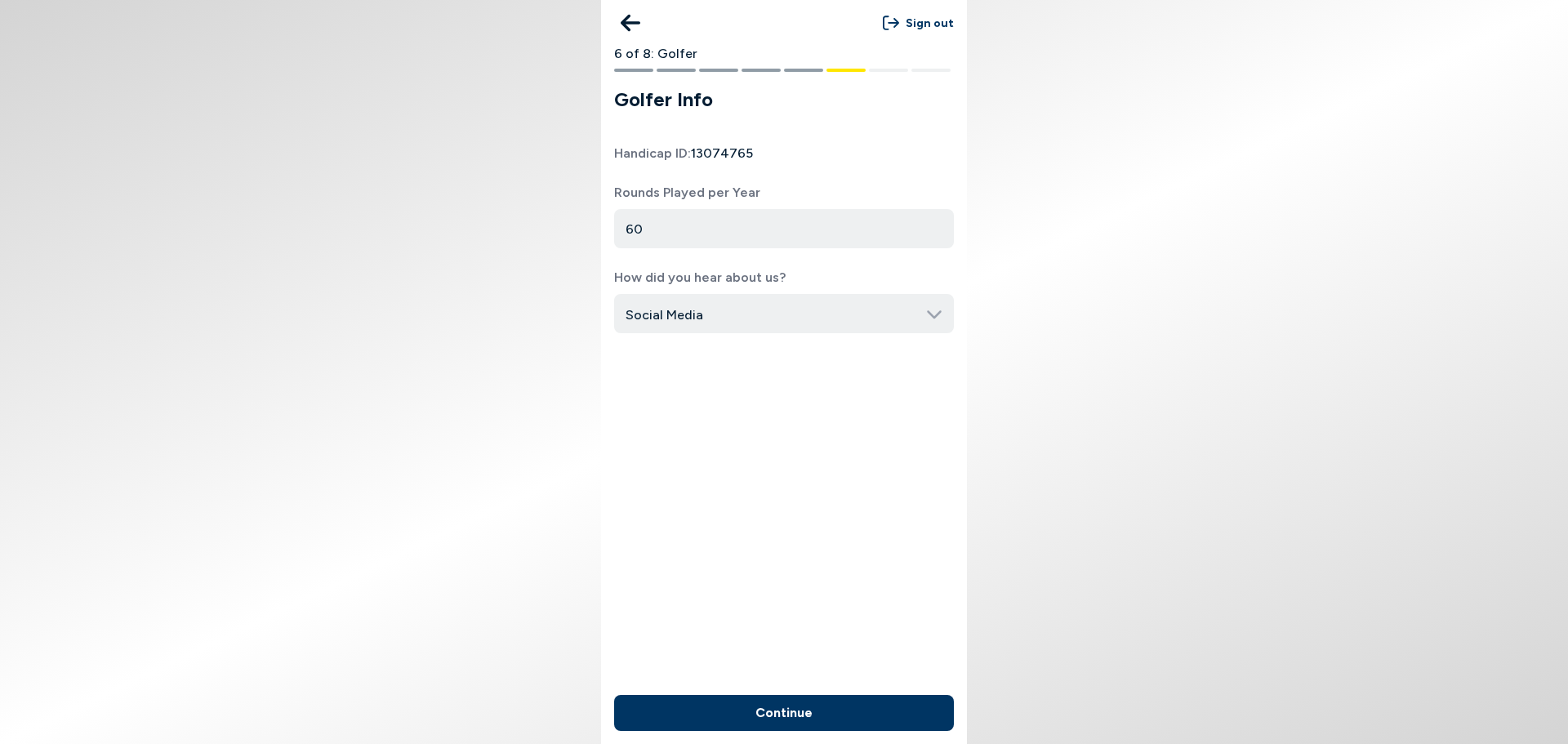
click at [890, 712] on button "Continue" at bounding box center [784, 713] width 340 height 36
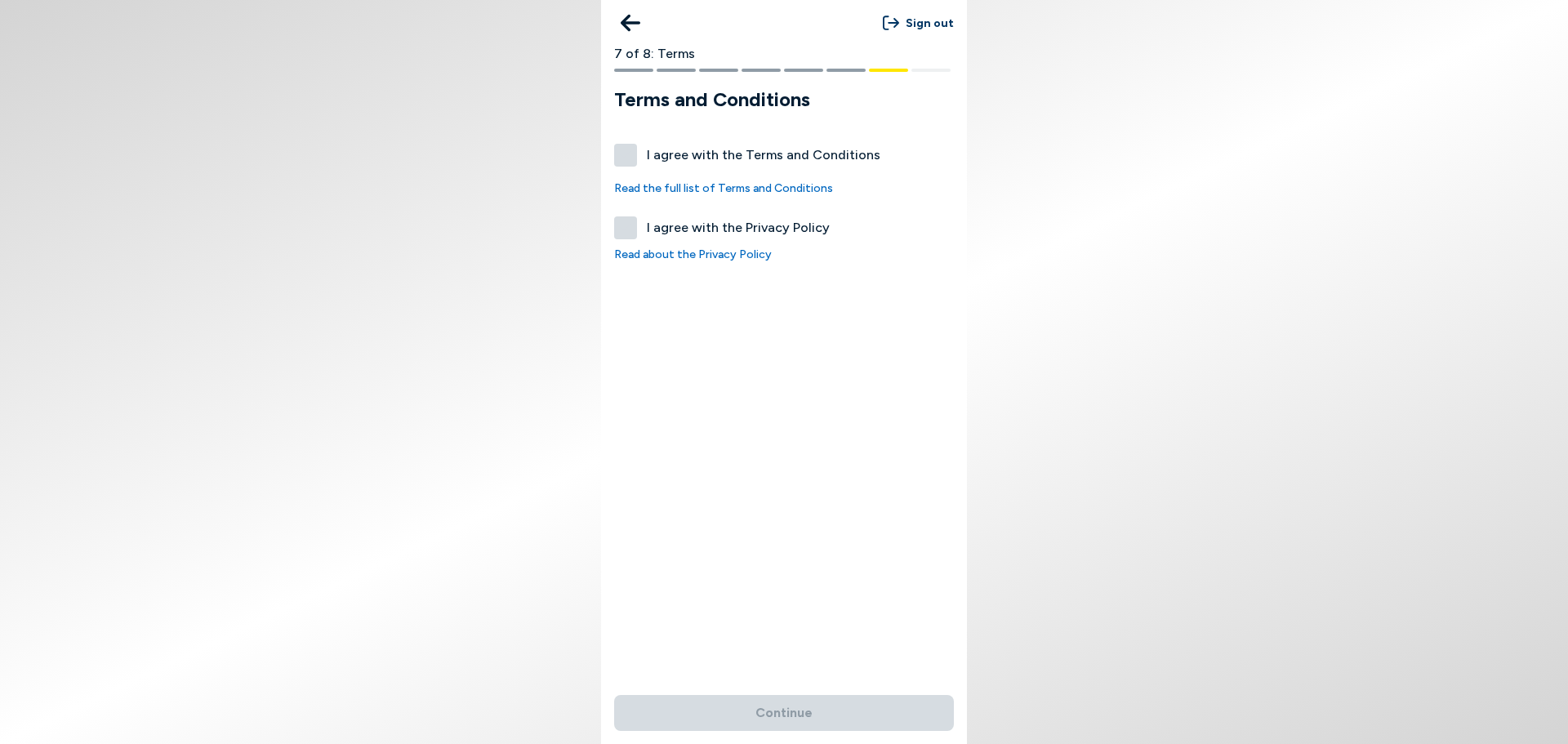
click at [613, 172] on form "I agree with the Terms and Conditions Read the full list of Terms and Condition…" at bounding box center [784, 226] width 366 height 165
click at [627, 164] on label "I agree with the Terms and Conditions" at bounding box center [784, 155] width 340 height 23
click at [627, 164] on button "I agree with the Terms and Conditions" at bounding box center [625, 155] width 23 height 23
click at [623, 216] on form "I agree with the Terms and Conditions Read the full list of Terms and Condition…" at bounding box center [784, 226] width 366 height 165
click at [627, 232] on label "I agree with the Privacy Policy" at bounding box center [784, 227] width 340 height 23
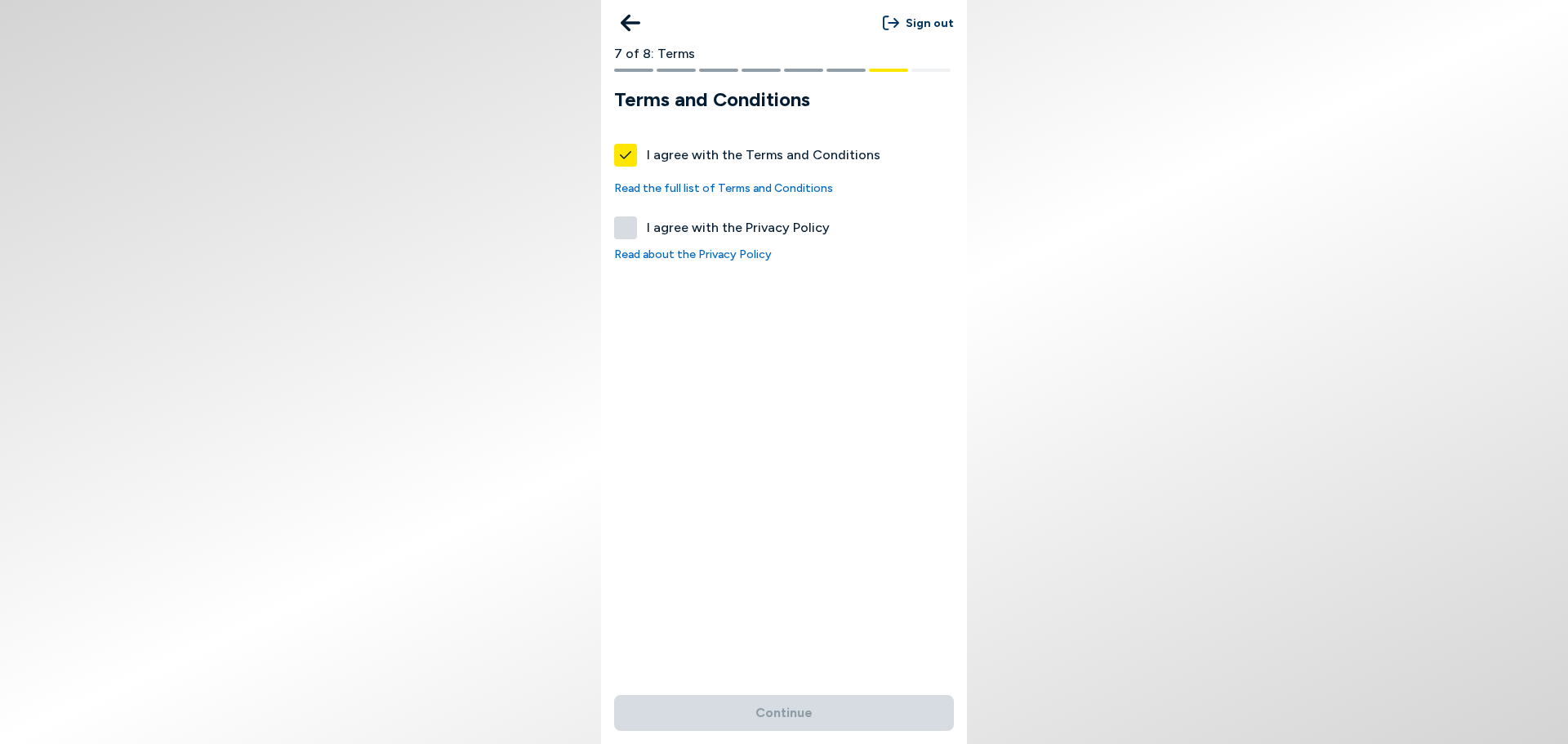
click at [627, 232] on button "I agree with the Privacy Policy" at bounding box center [625, 227] width 23 height 23
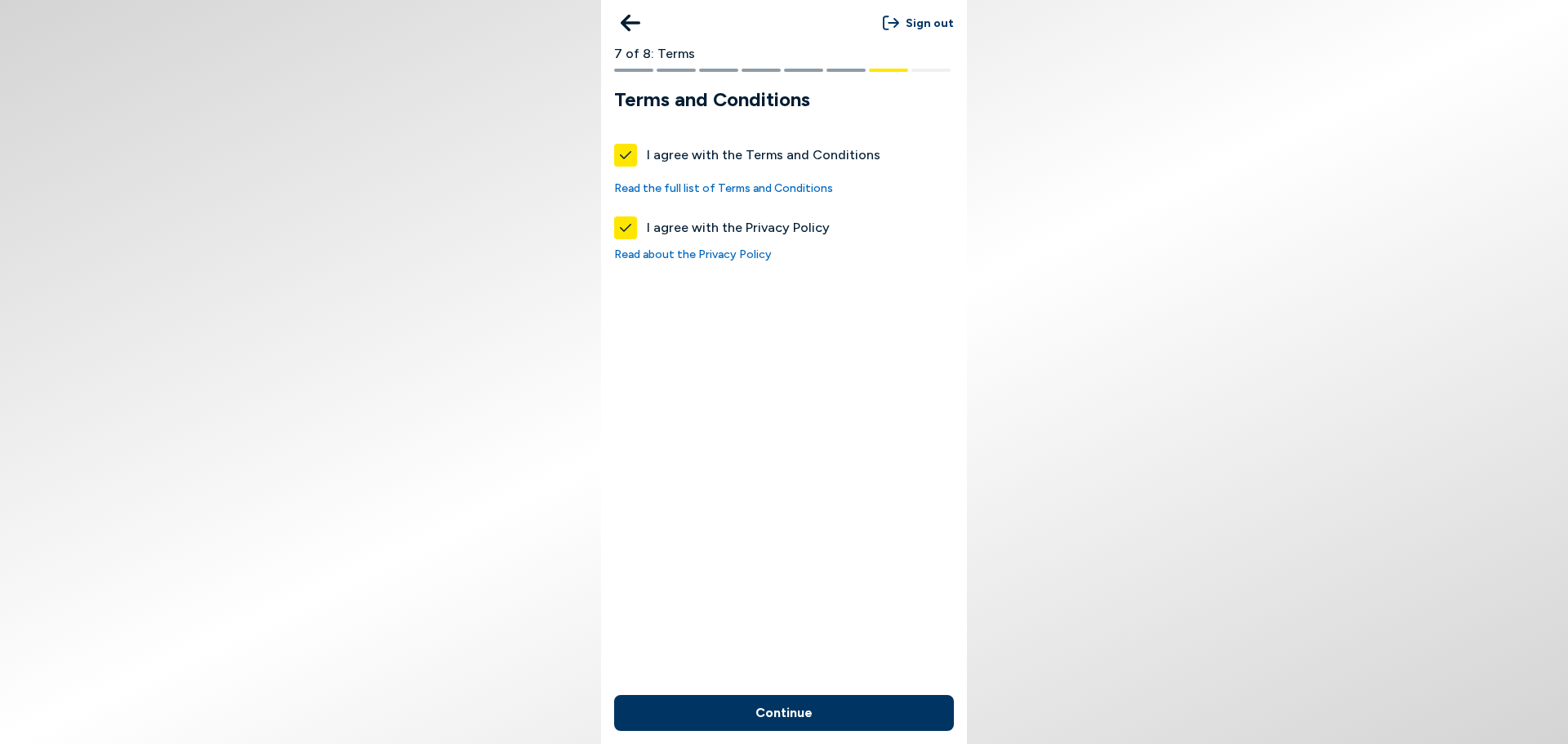
click at [881, 702] on button "Continue" at bounding box center [784, 713] width 340 height 36
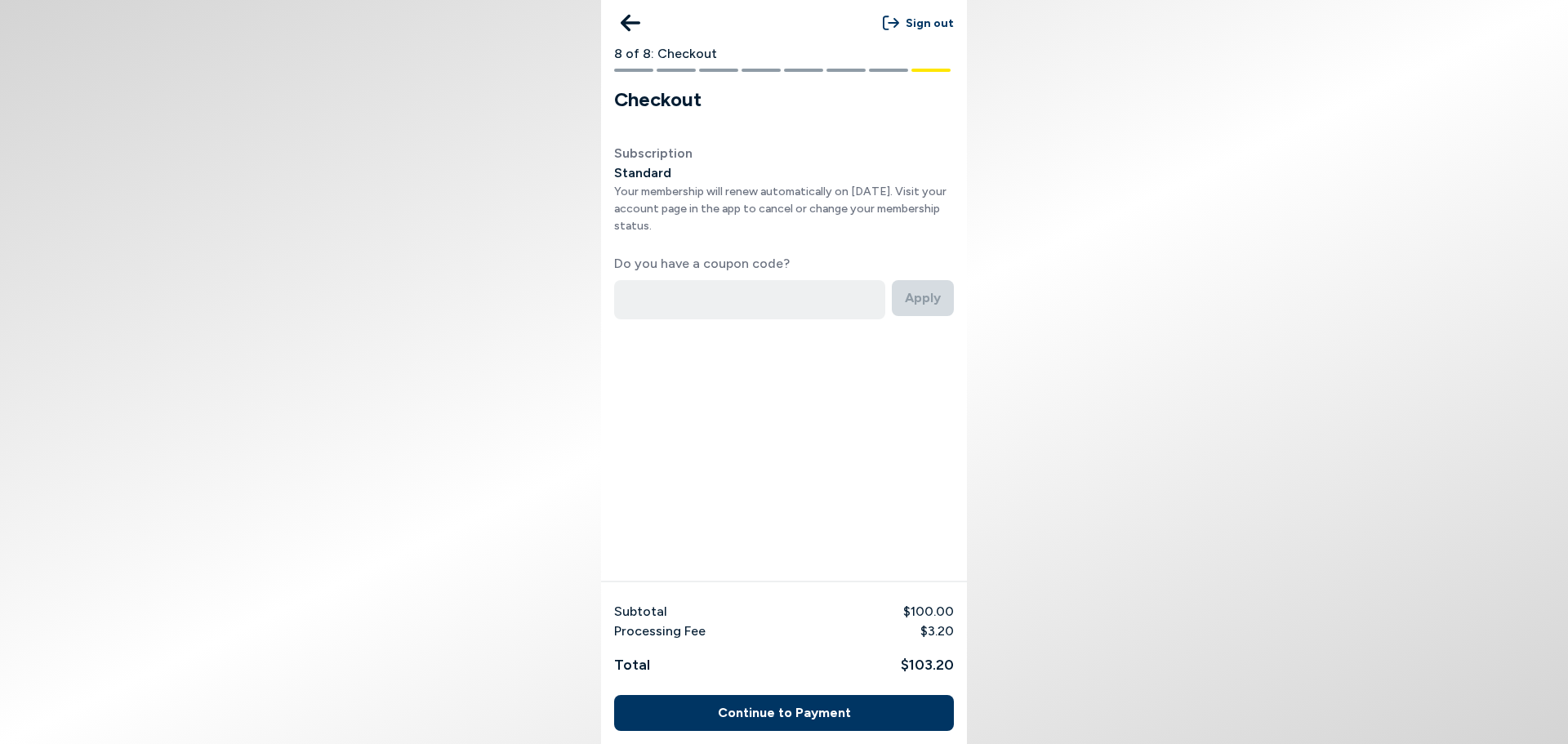
click at [783, 281] on input at bounding box center [750, 300] width 272 height 39
